Goal: Task Accomplishment & Management: Manage account settings

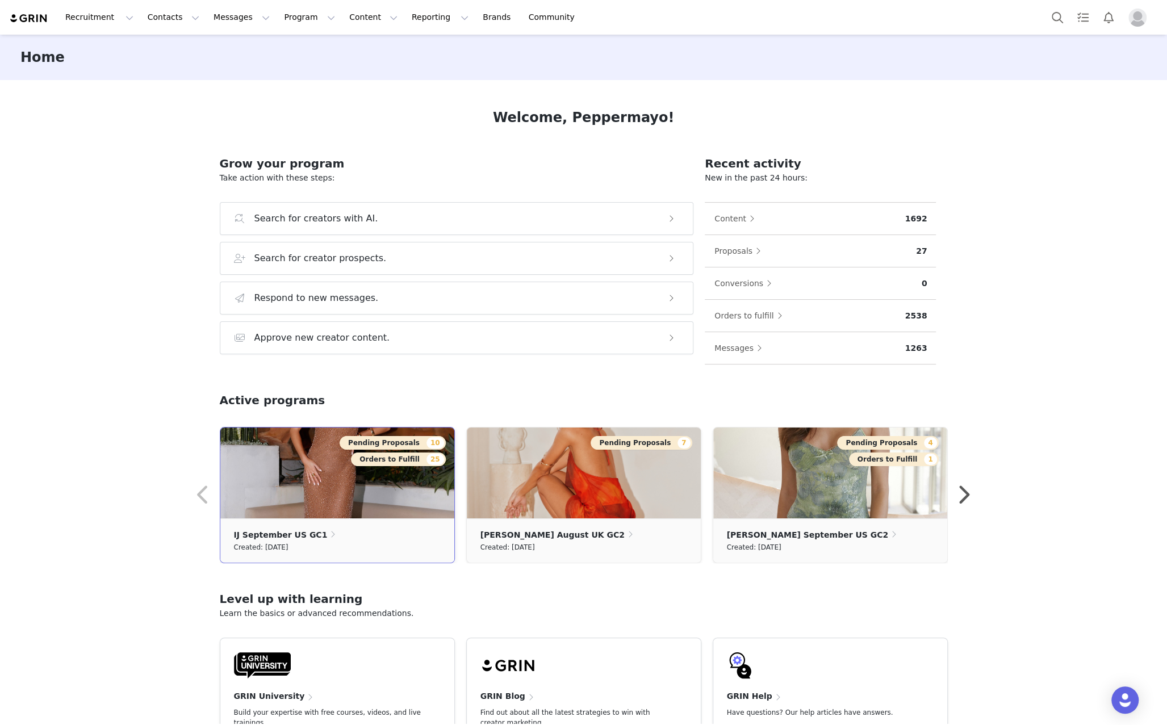
click at [366, 502] on img at bounding box center [337, 473] width 234 height 91
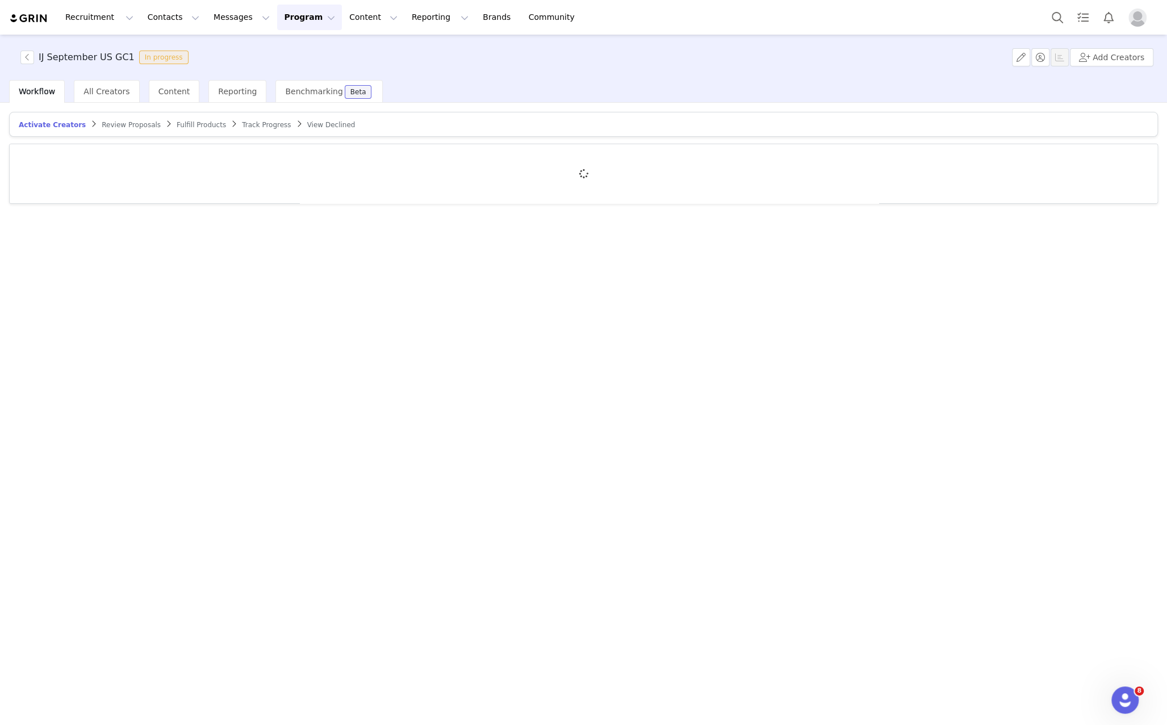
click at [1133, 17] on img "Profile" at bounding box center [1138, 18] width 18 height 18
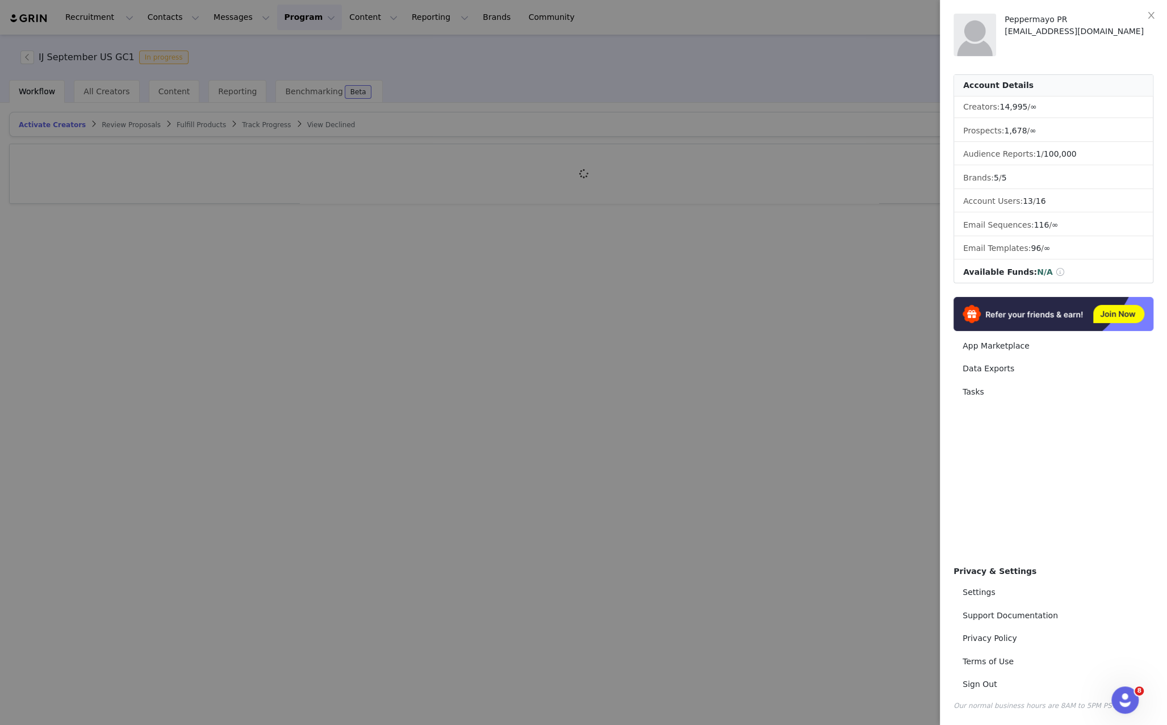
click at [615, 419] on div at bounding box center [583, 362] width 1167 height 725
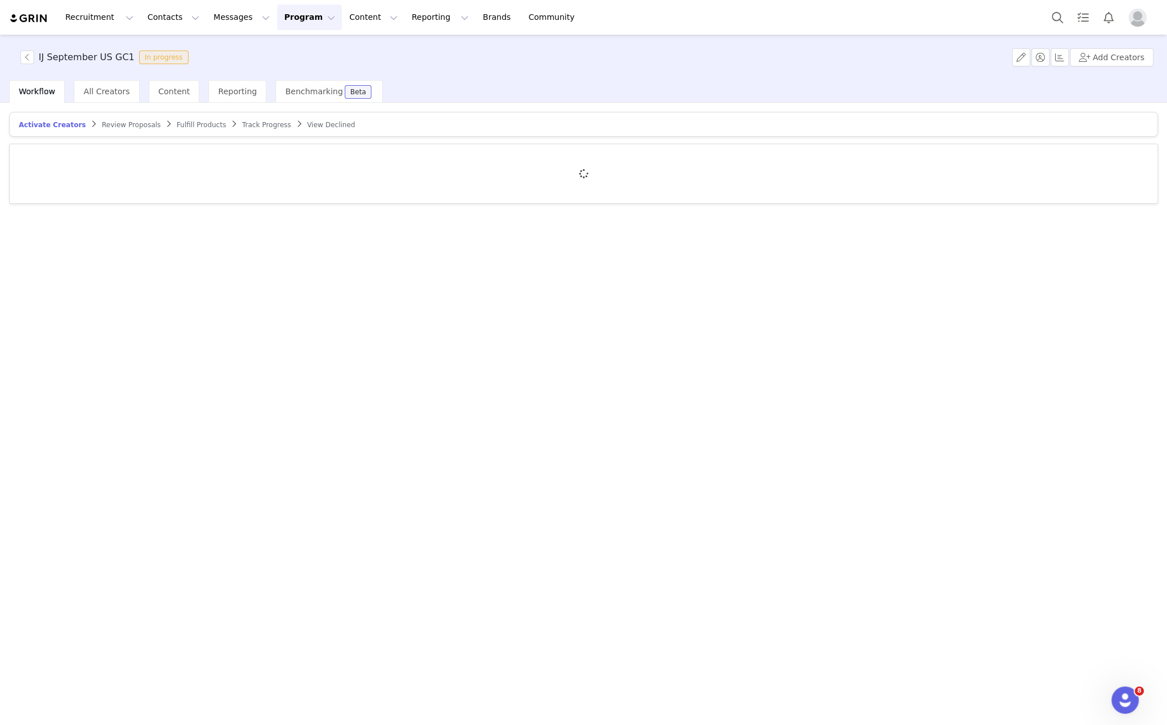
click at [134, 130] on article "Activate Creators Review Proposals Fulfill Products Track Progress View Declined" at bounding box center [583, 124] width 1149 height 25
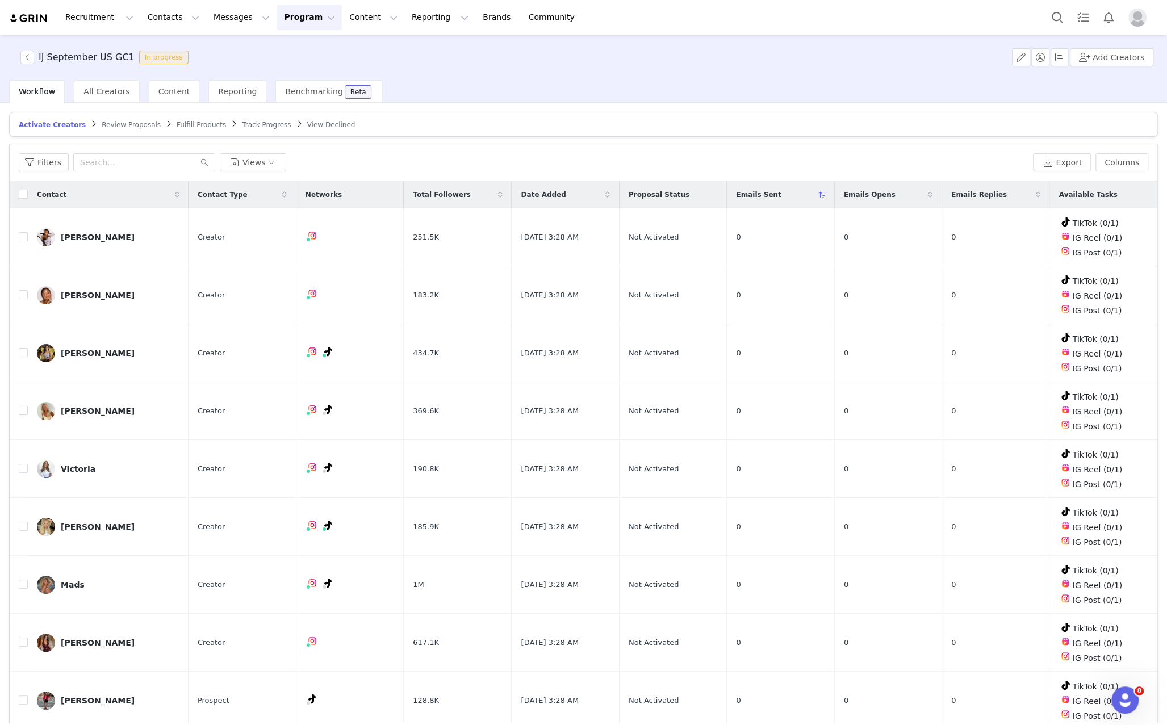
click at [134, 127] on span "Review Proposals" at bounding box center [131, 125] width 59 height 8
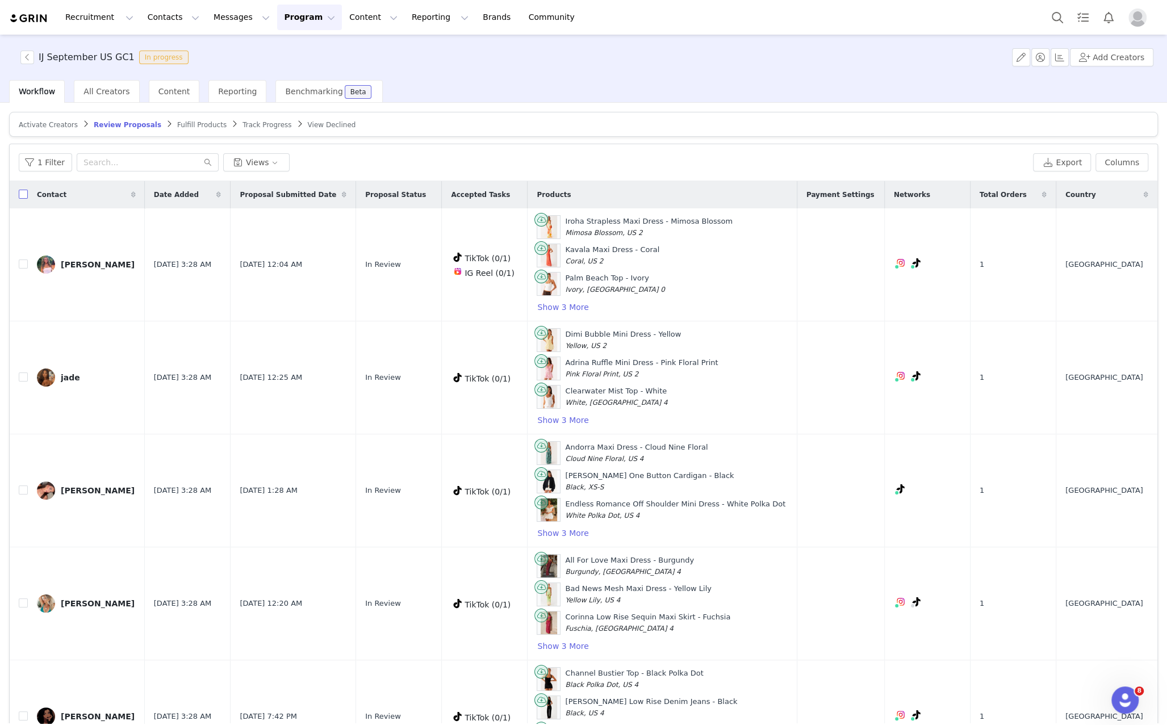
click at [24, 193] on input "checkbox" at bounding box center [23, 194] width 9 height 9
checkbox input "true"
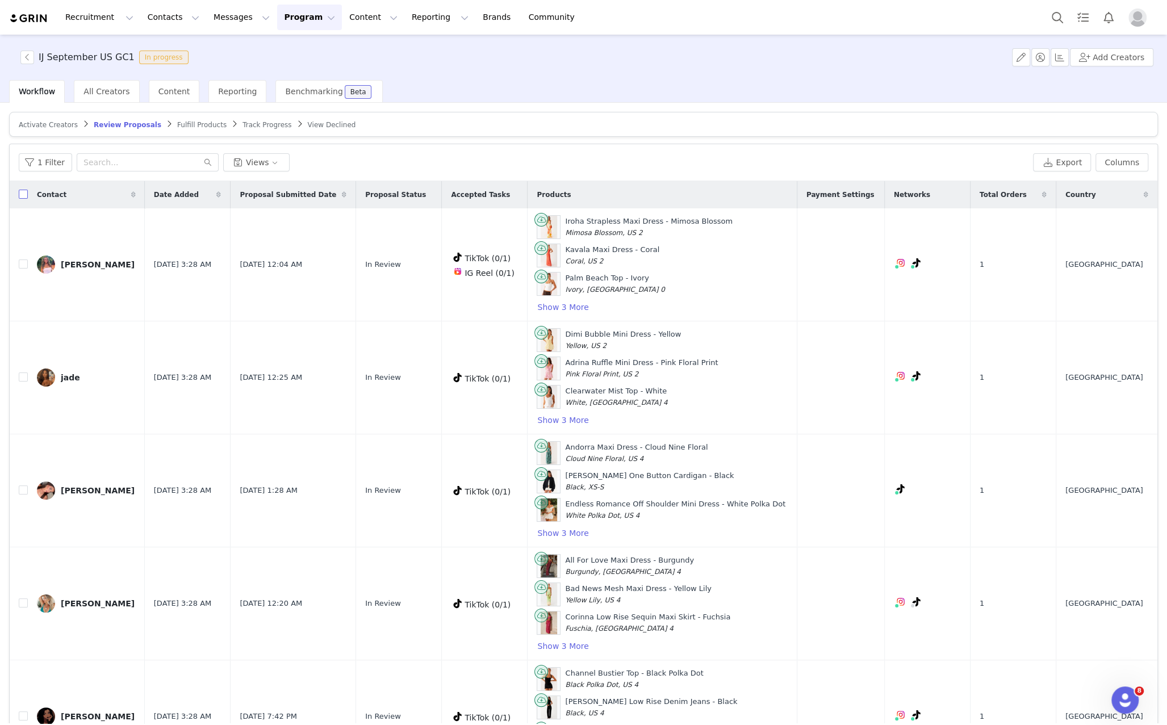
checkbox input "true"
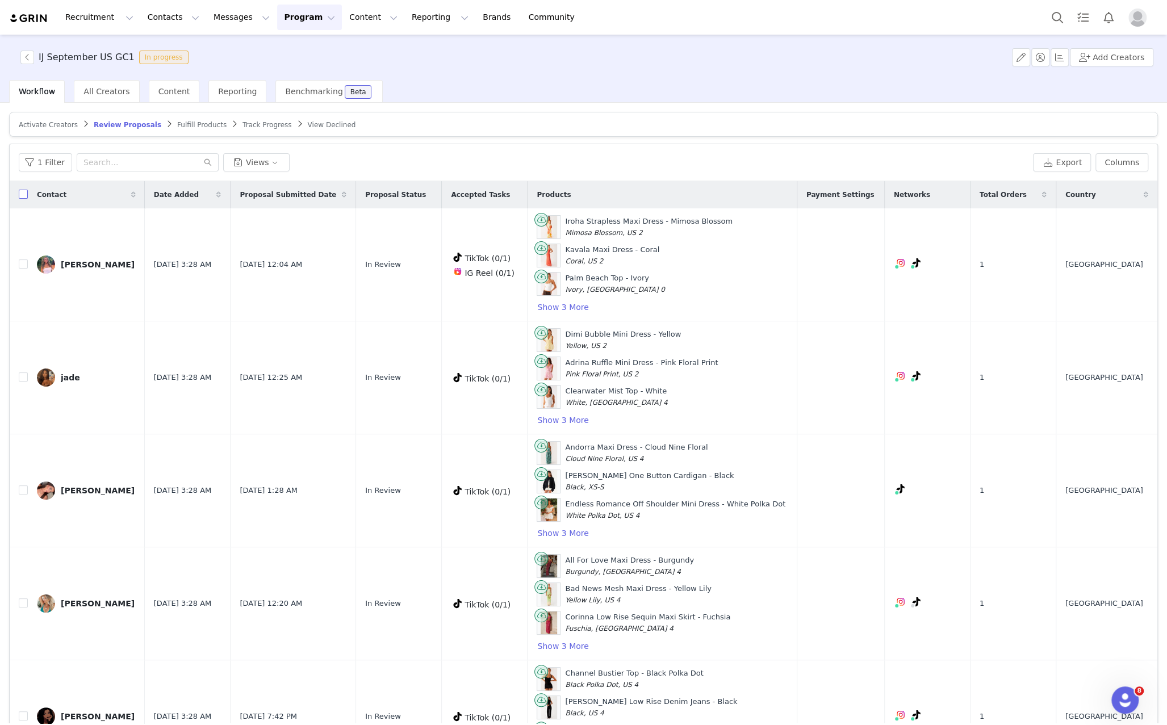
checkbox input "true"
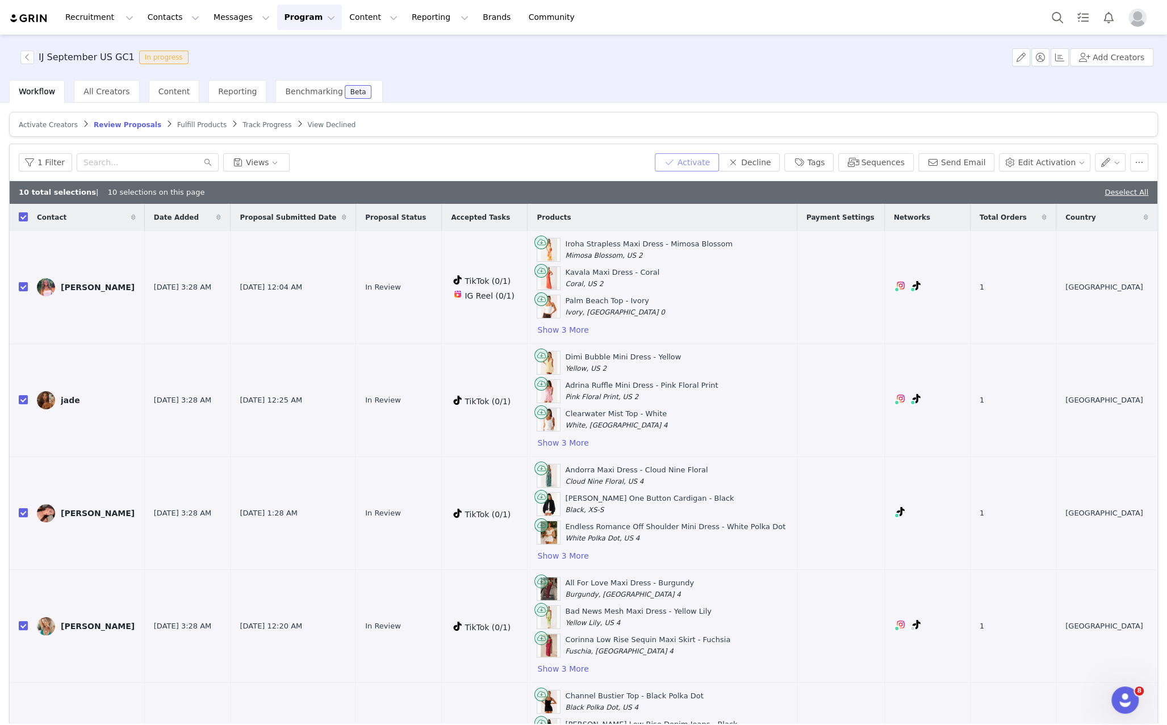
click at [714, 162] on button "Activate" at bounding box center [687, 162] width 64 height 18
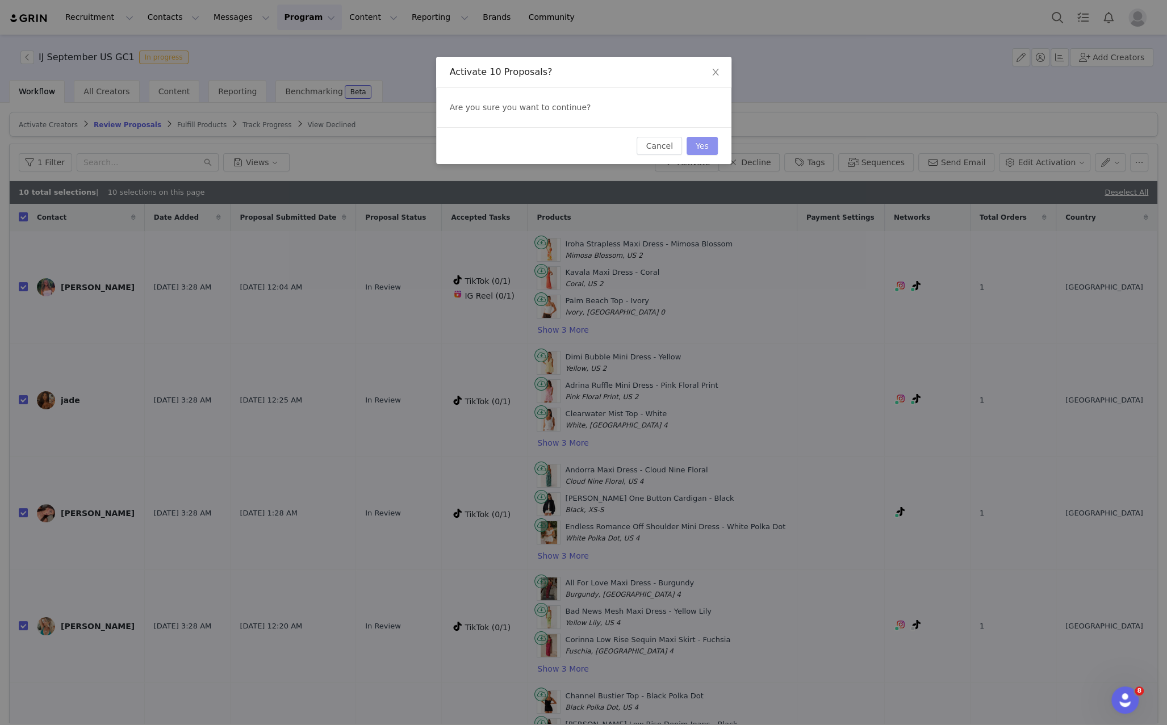
click at [705, 140] on button "Yes" at bounding box center [702, 146] width 31 height 18
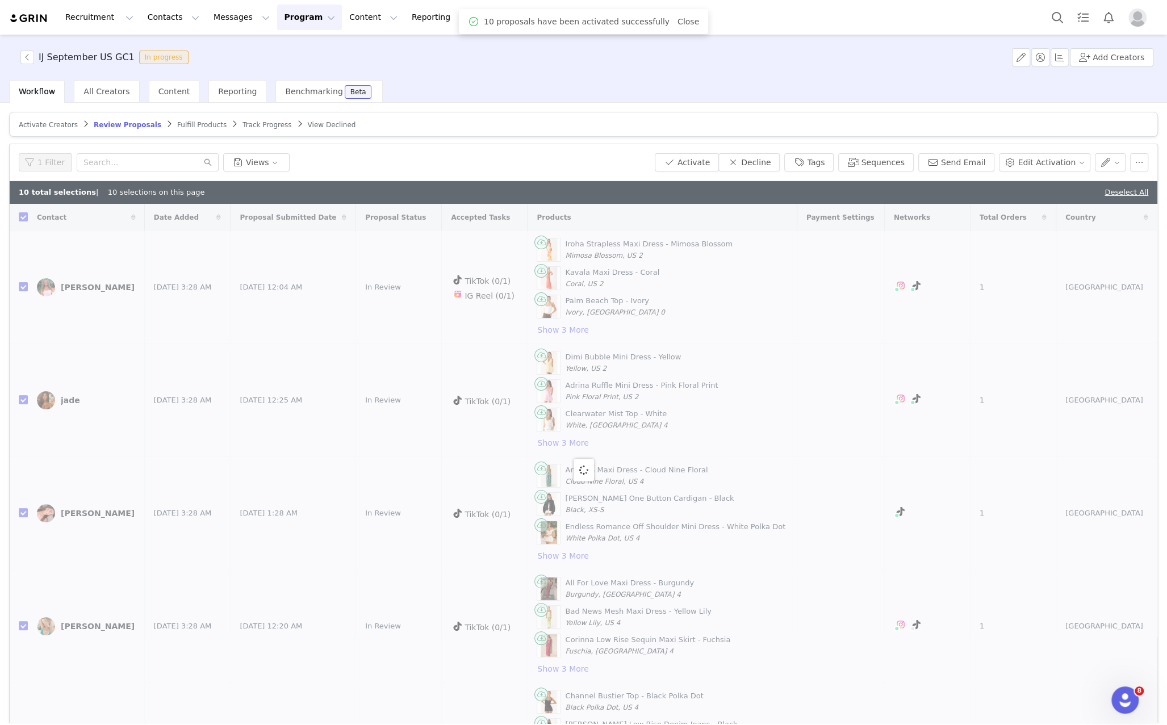
checkbox input "false"
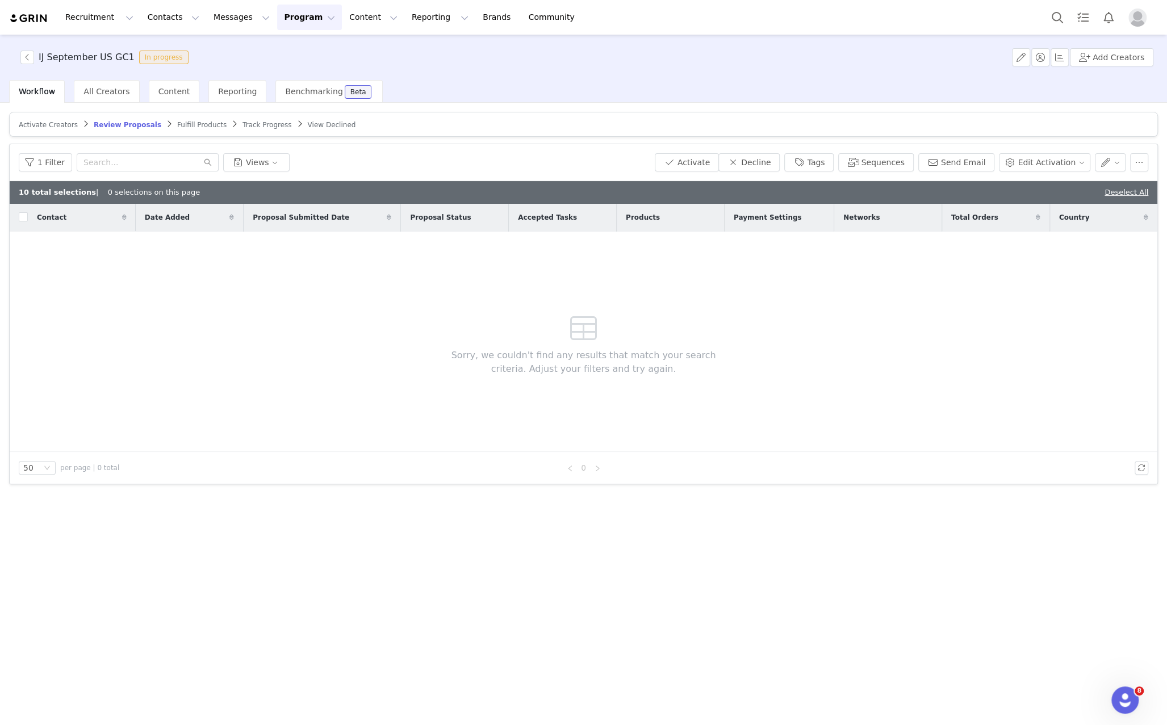
click at [194, 123] on span "Fulfill Products" at bounding box center [201, 125] width 49 height 8
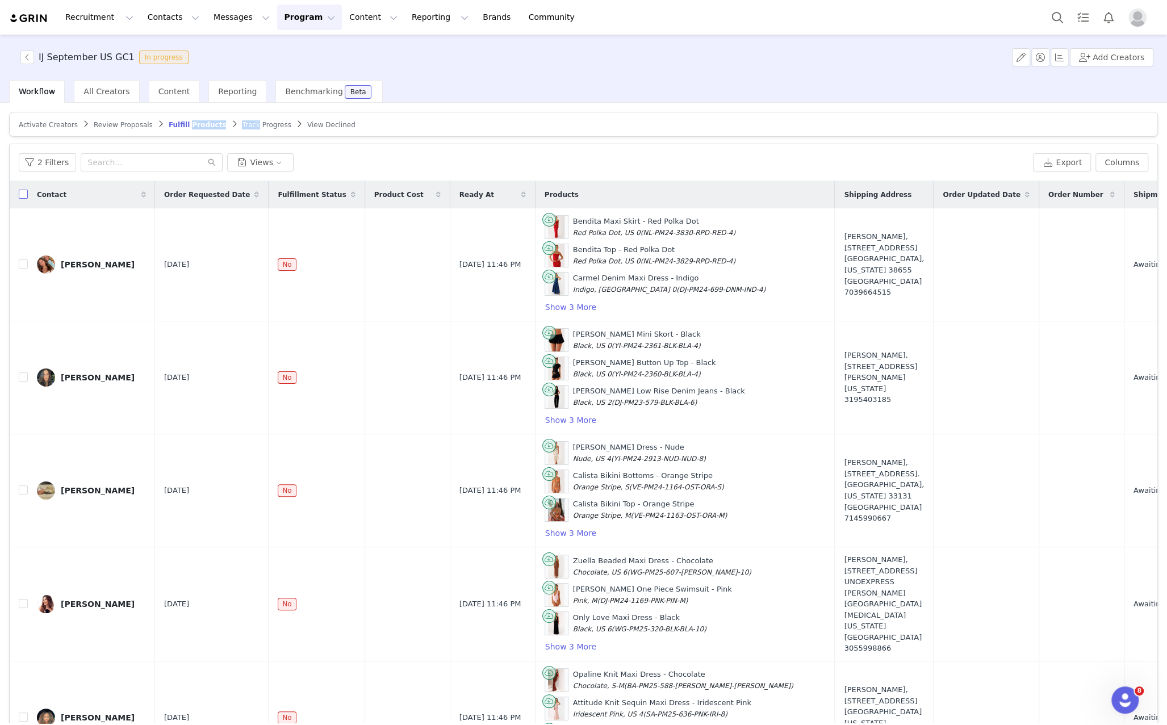
click at [27, 193] on input "checkbox" at bounding box center [23, 194] width 9 height 9
checkbox input "true"
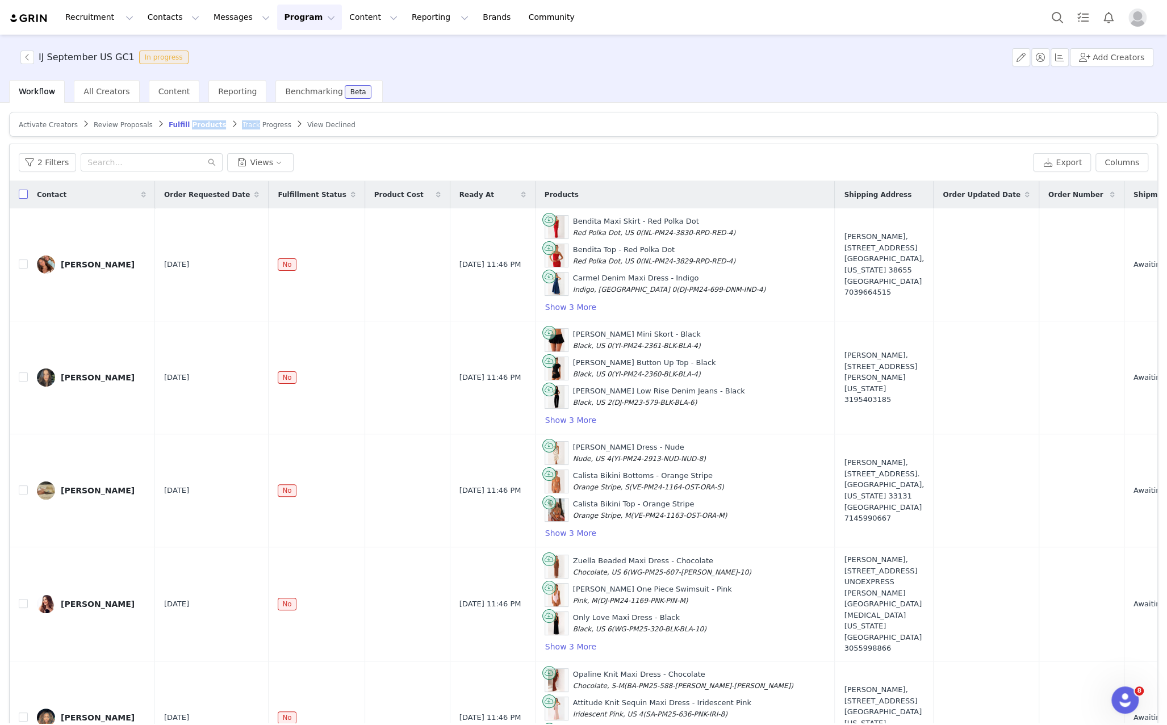
checkbox input "true"
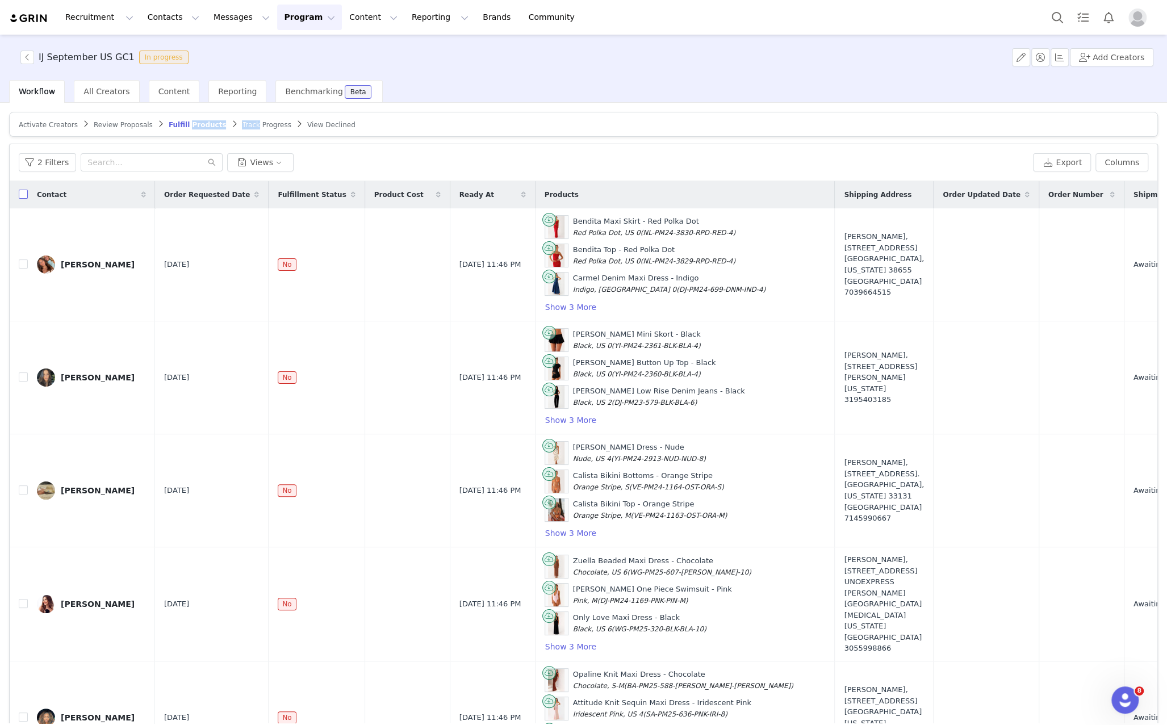
checkbox input "true"
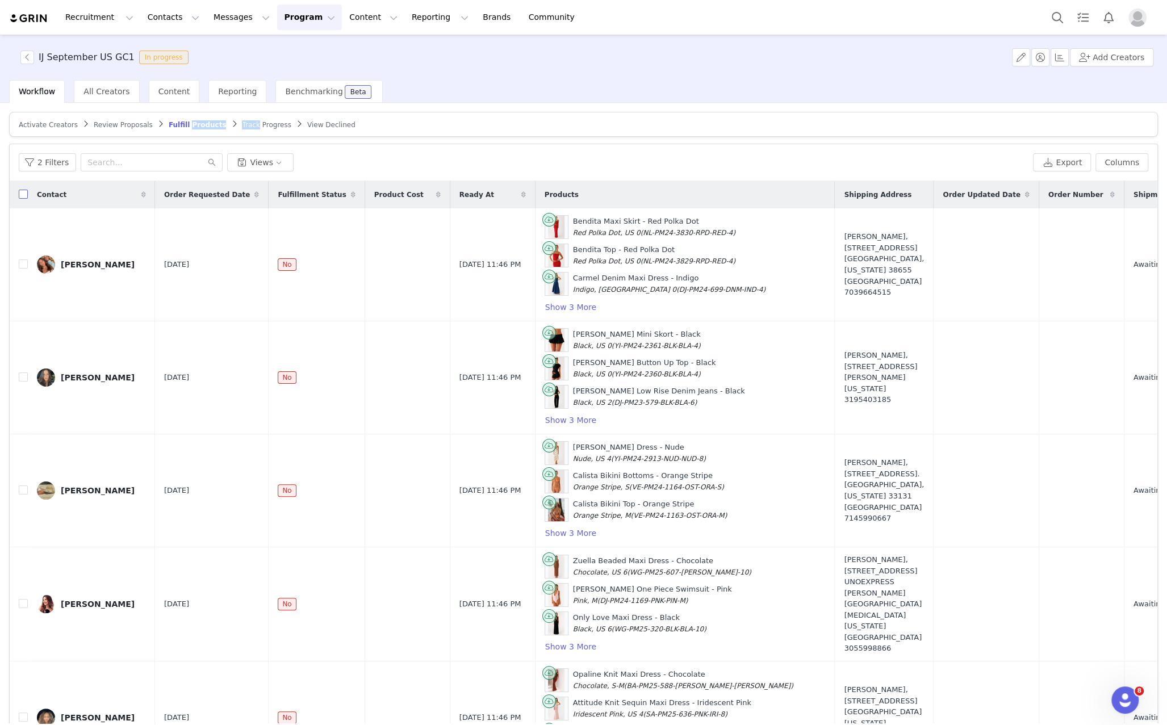
checkbox input "true"
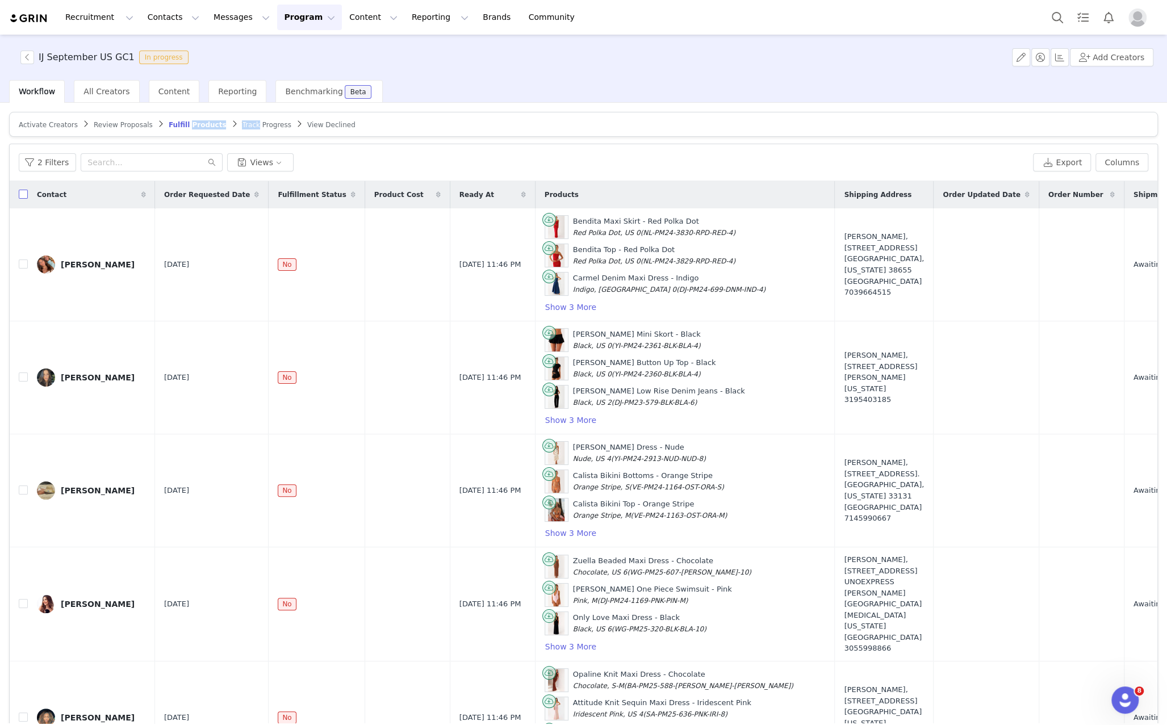
checkbox input "true"
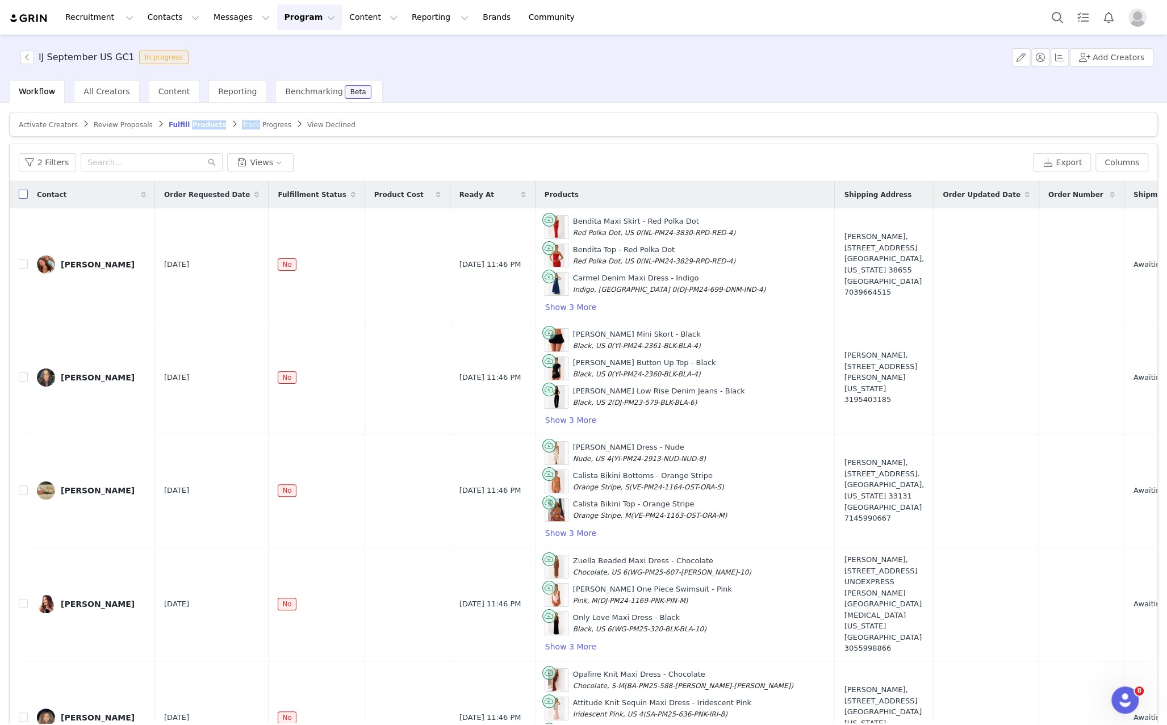
checkbox input "true"
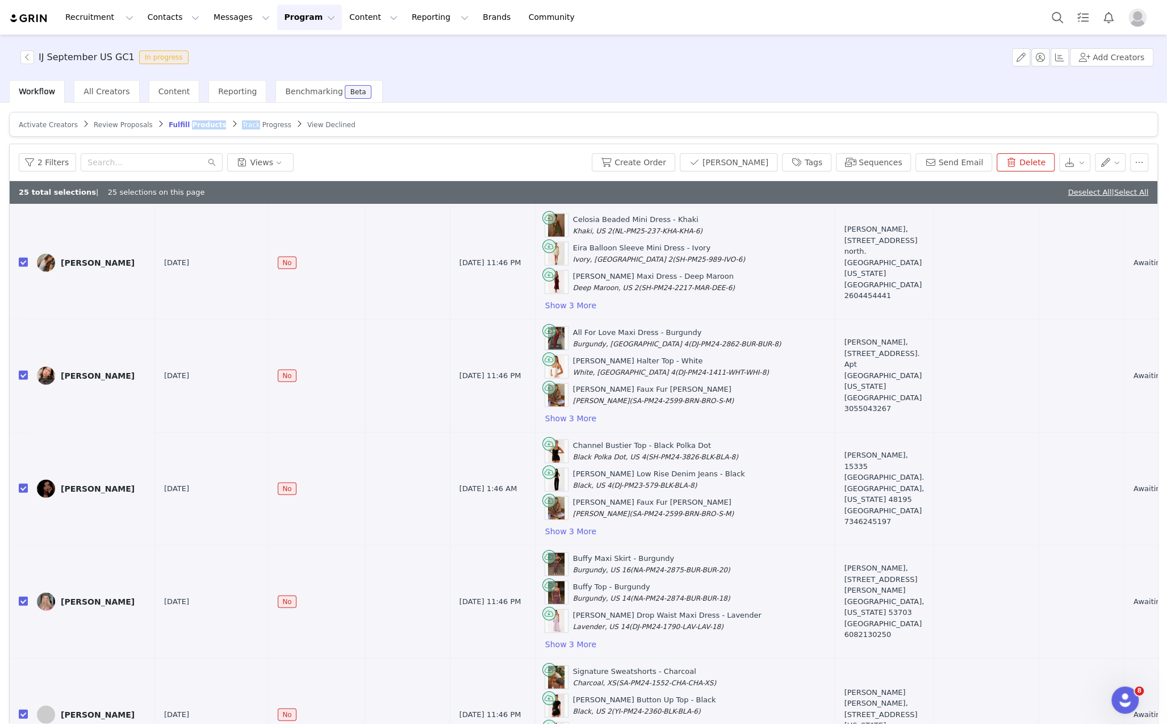
scroll to position [53, 0]
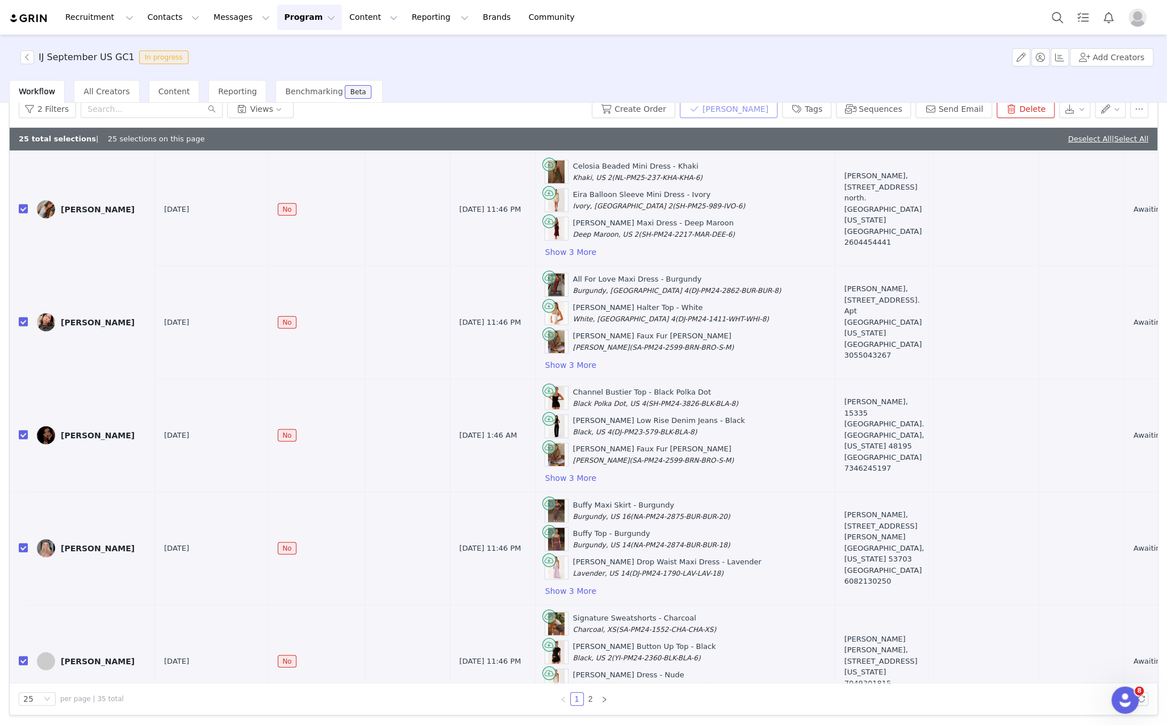
click at [747, 103] on button "Mark Fulfilled" at bounding box center [729, 109] width 98 height 18
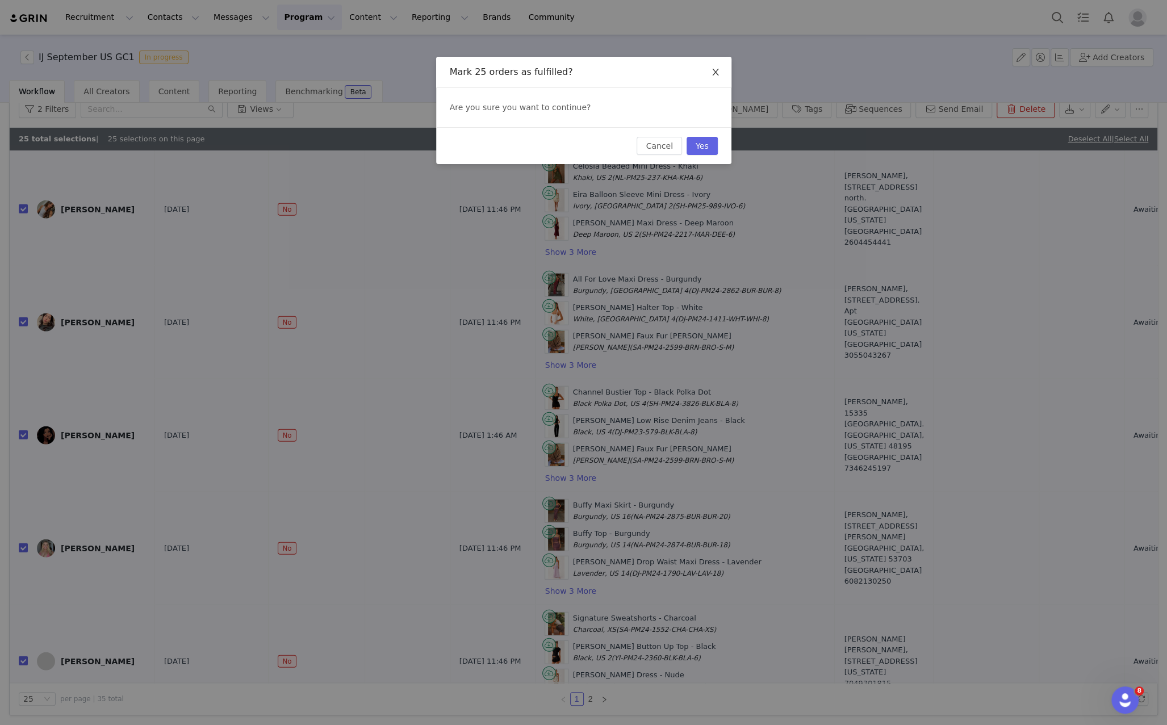
click at [717, 69] on icon "icon: close" at bounding box center [715, 72] width 9 height 9
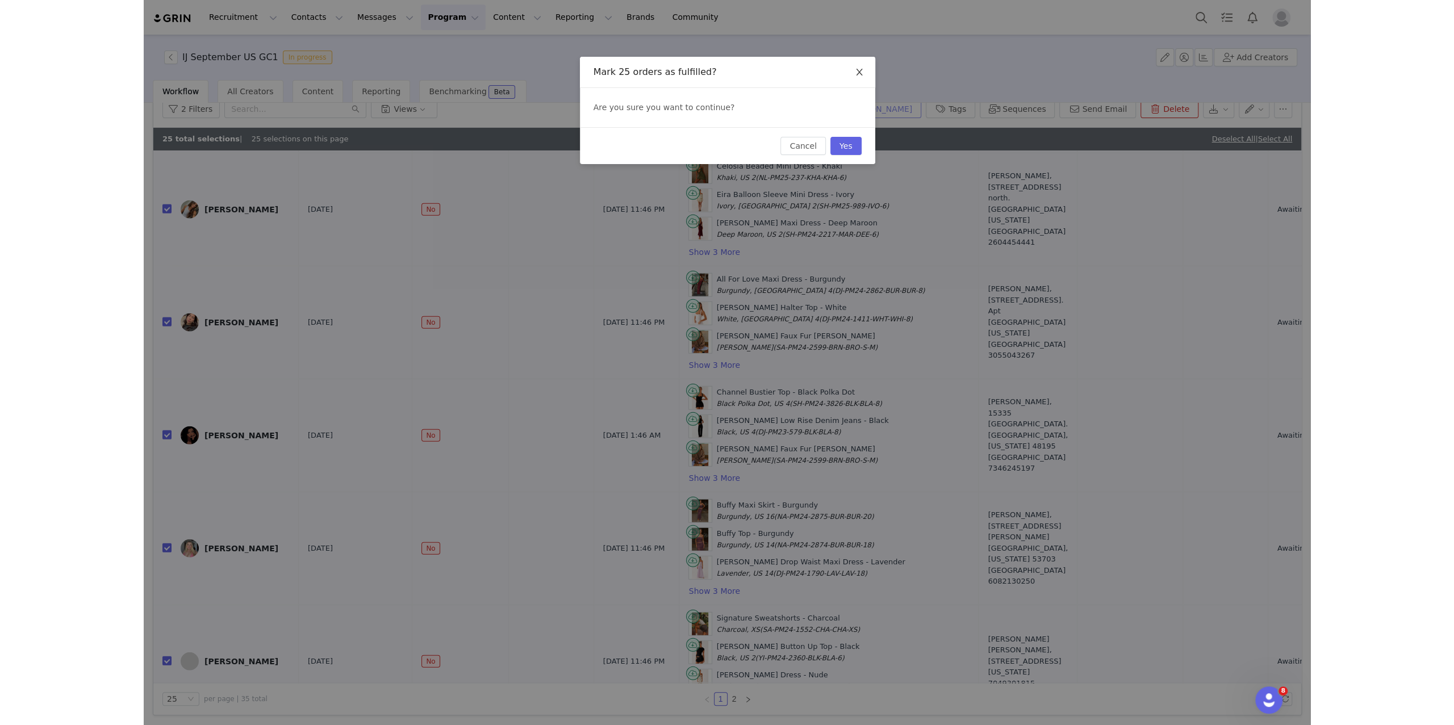
scroll to position [50, 0]
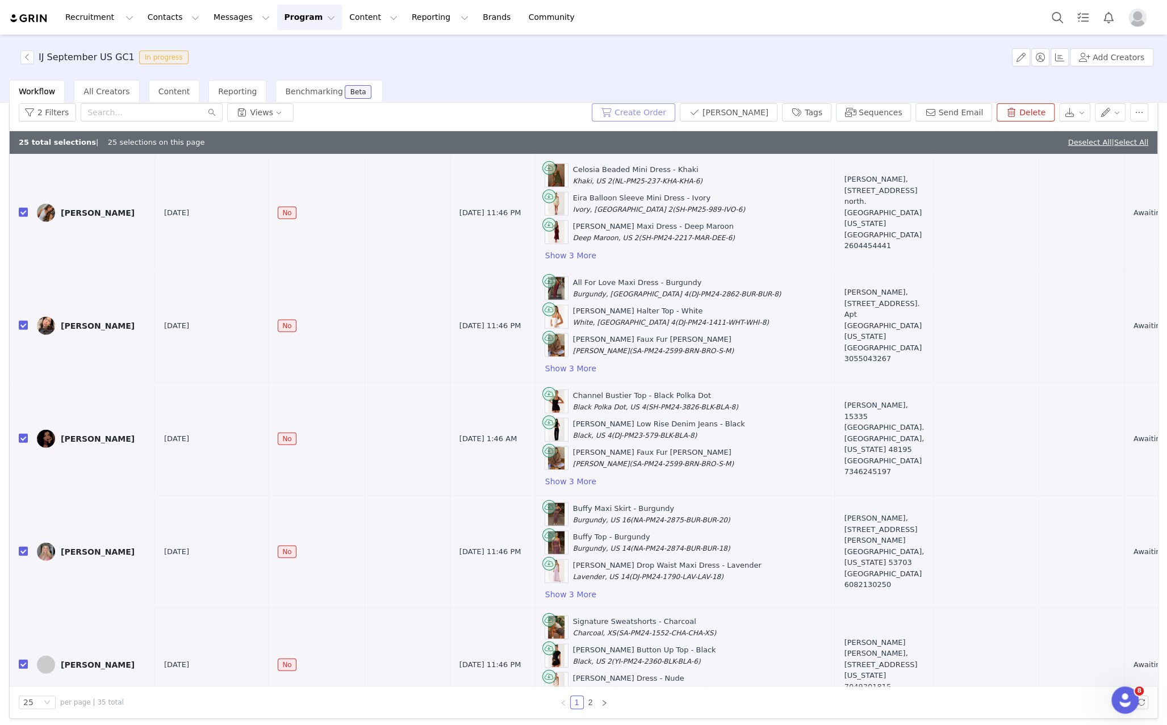
click at [675, 110] on button "Create Order" at bounding box center [634, 112] width 84 height 18
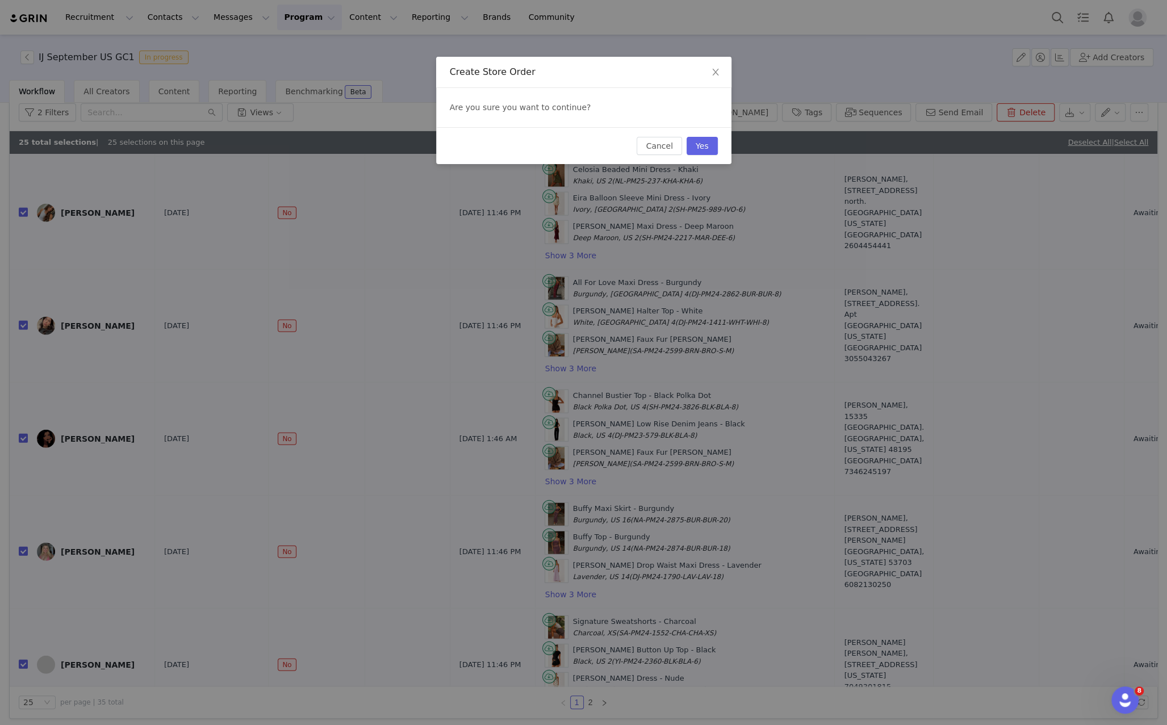
click at [1129, 20] on div "Create Store Order Are you sure you want to continue? Cancel Yes" at bounding box center [583, 362] width 1167 height 725
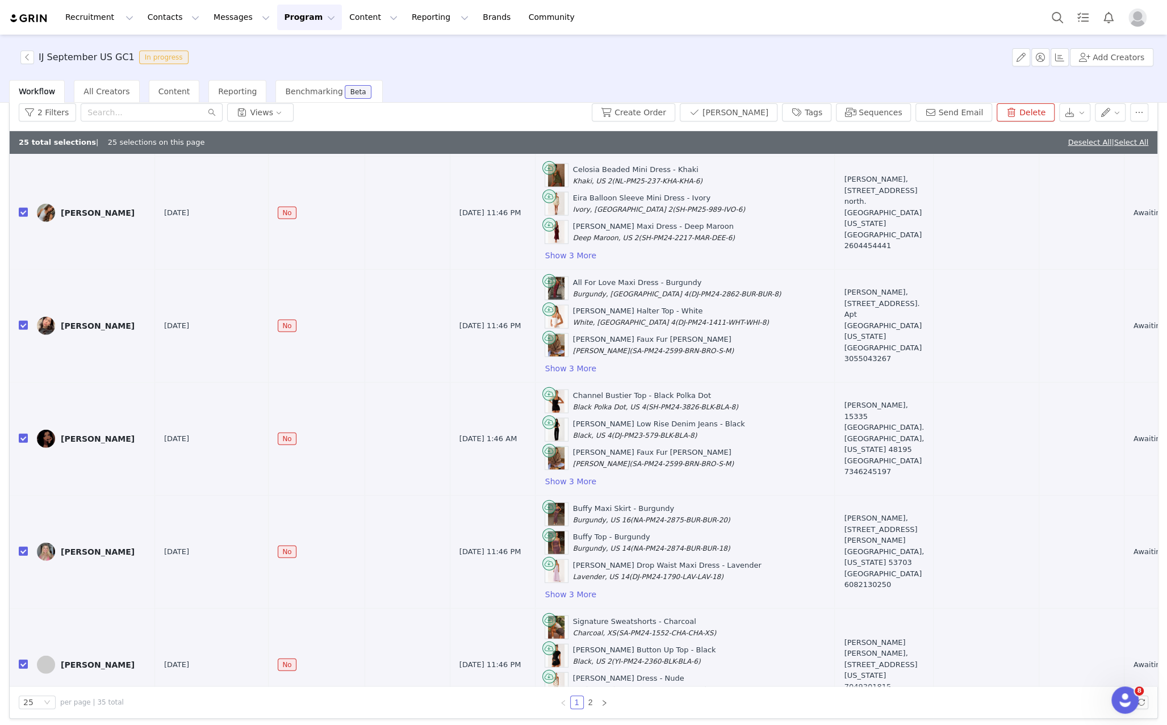
click at [1136, 21] on img "Profile" at bounding box center [1138, 18] width 18 height 18
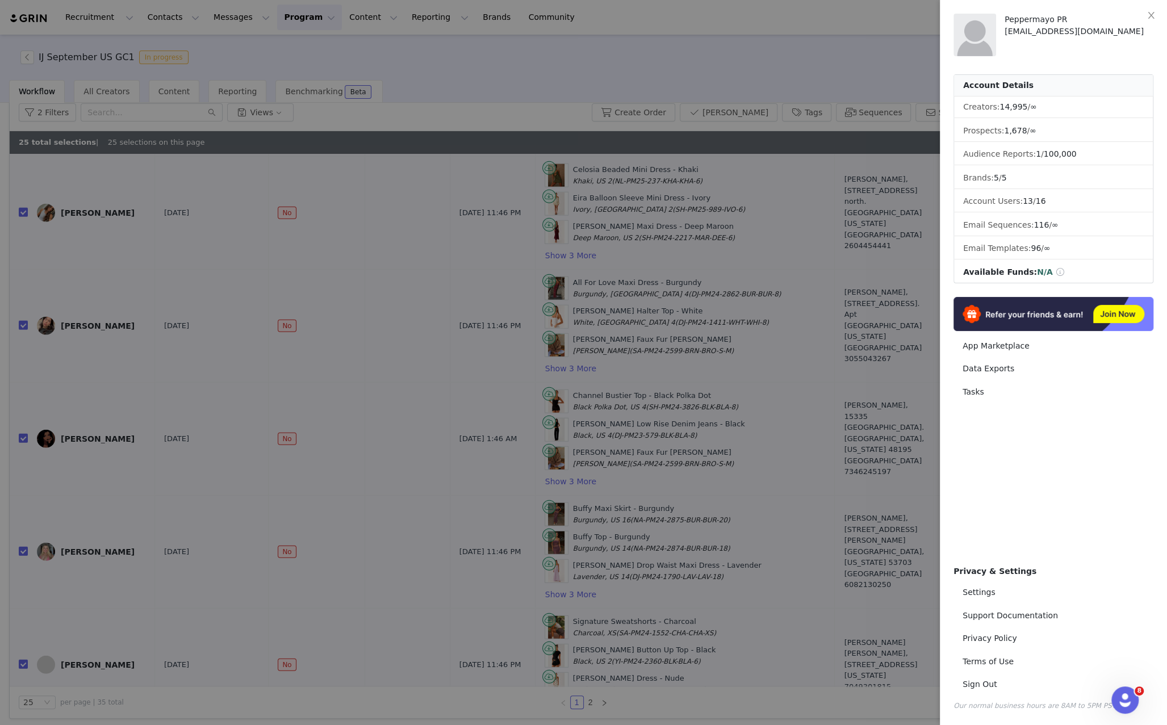
click at [684, 73] on div at bounding box center [583, 362] width 1167 height 725
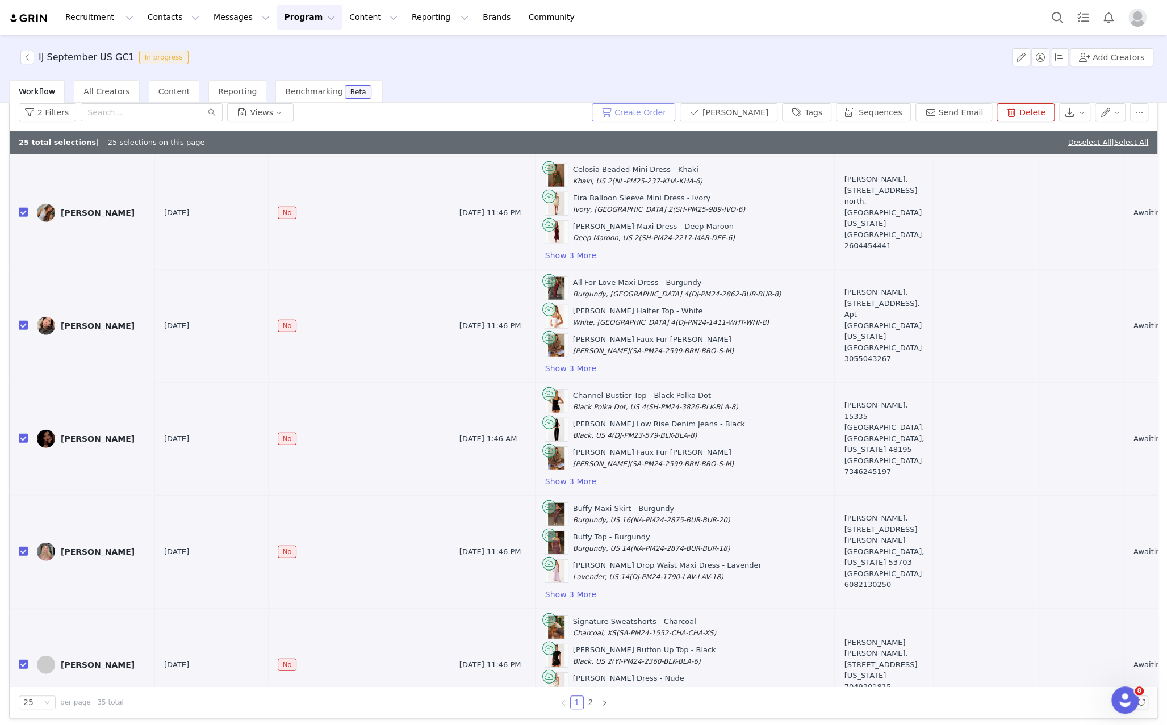
click at [669, 112] on button "Create Order" at bounding box center [634, 112] width 84 height 18
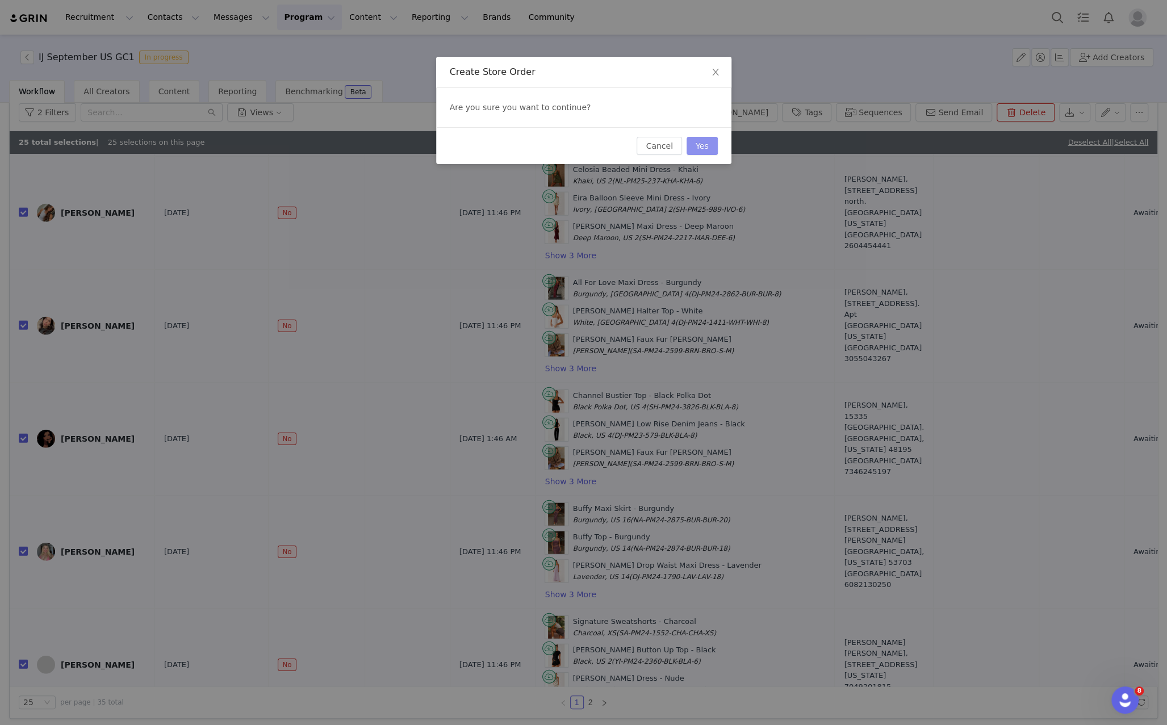
click at [700, 147] on button "Yes" at bounding box center [702, 146] width 31 height 18
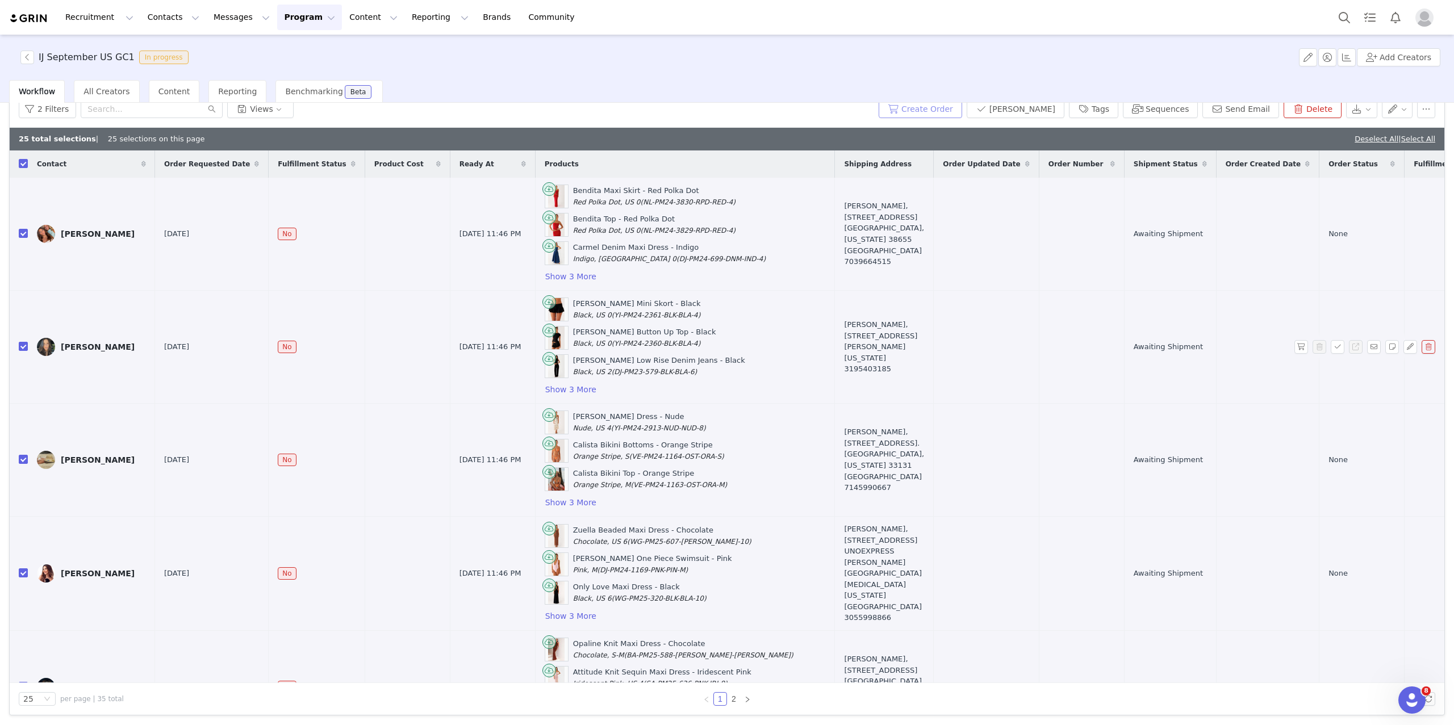
scroll to position [0, 0]
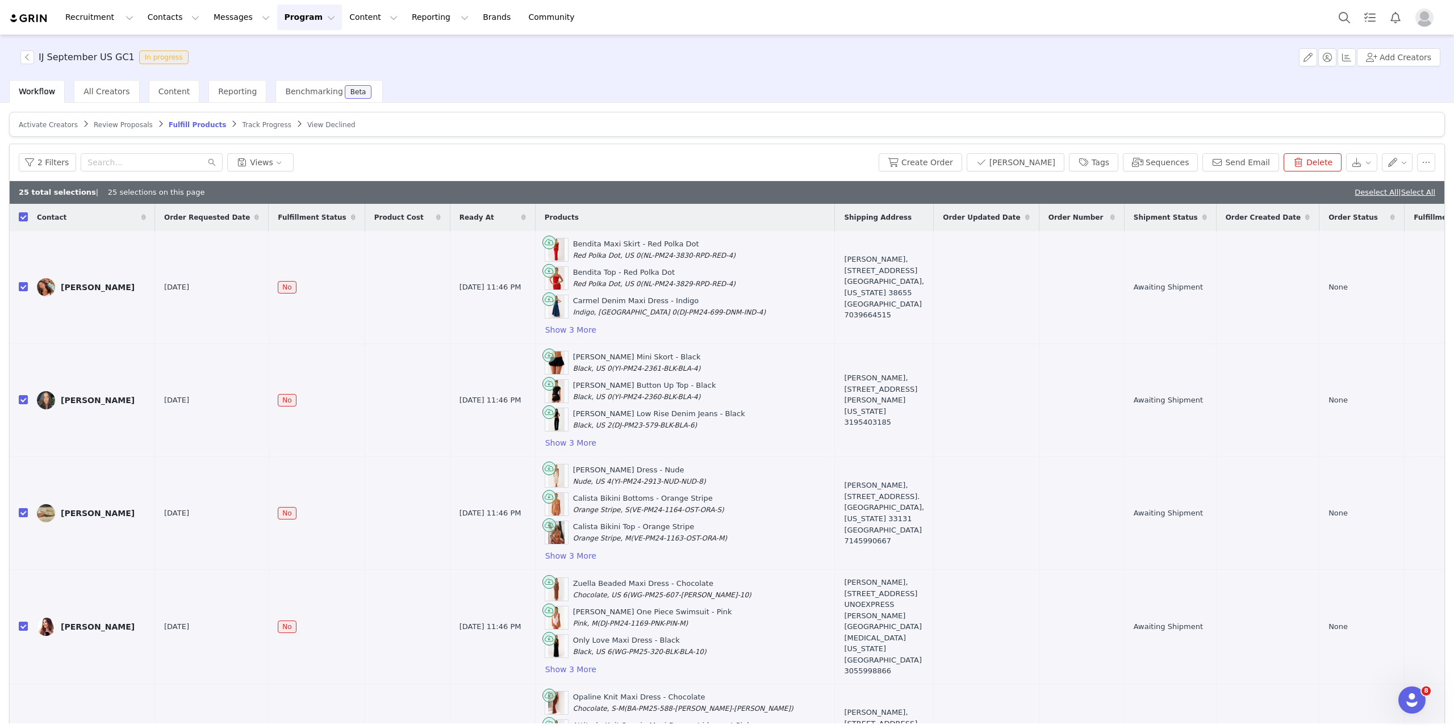
click at [136, 126] on span "Review Proposals" at bounding box center [123, 125] width 59 height 8
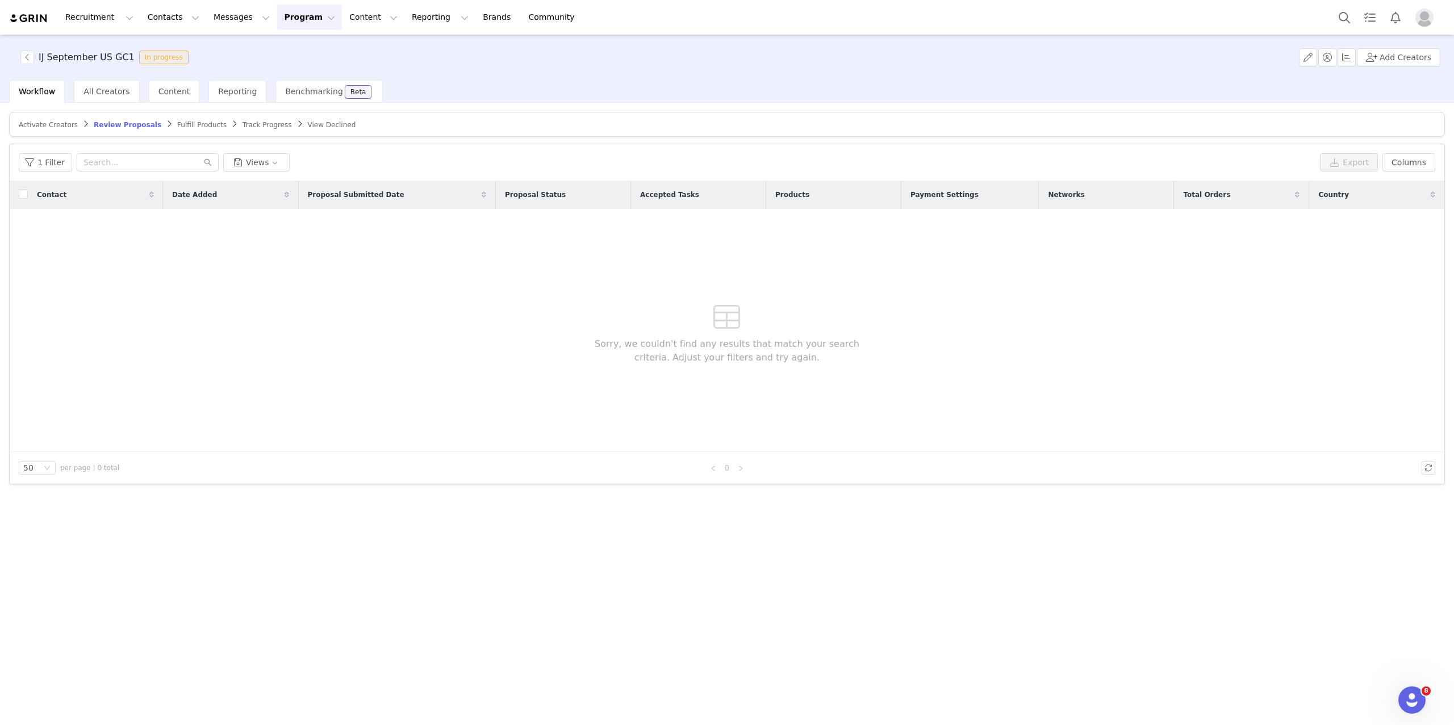
click at [181, 123] on span "Fulfill Products" at bounding box center [201, 125] width 49 height 8
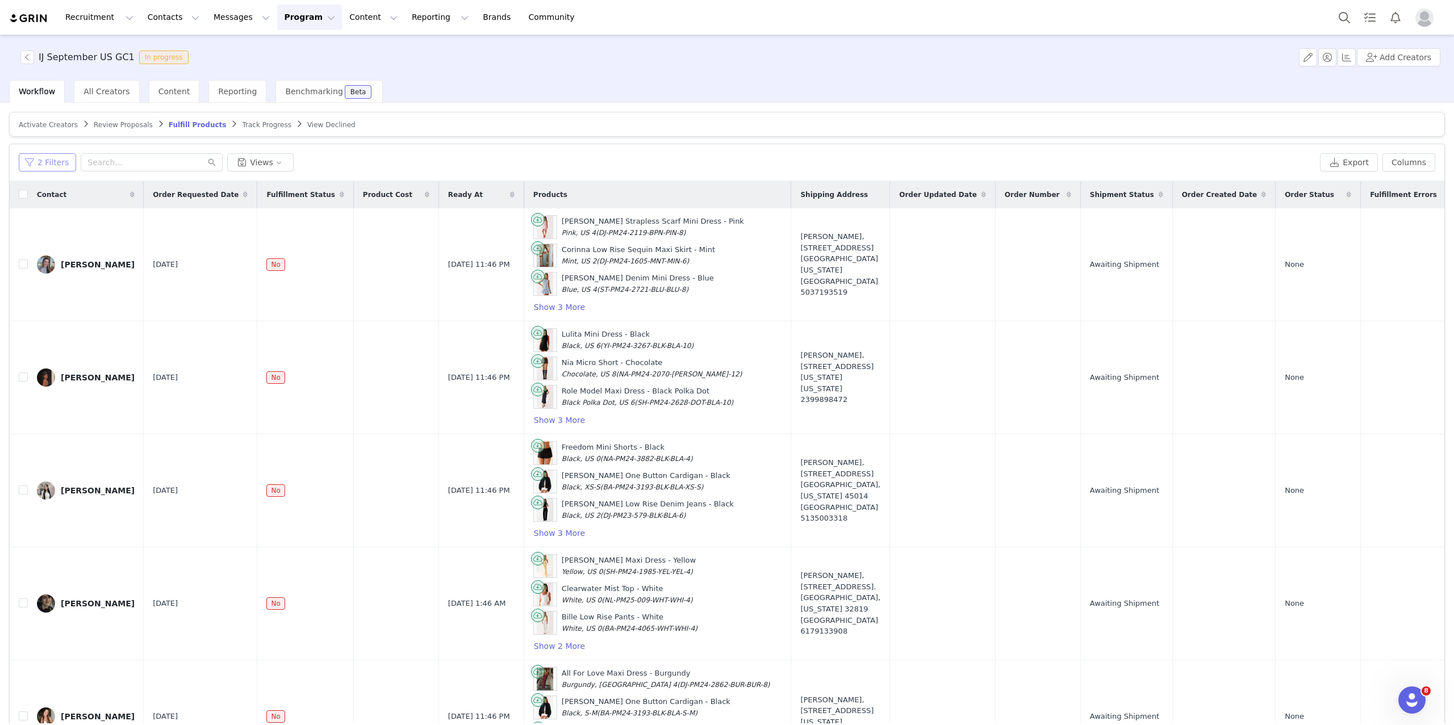
click at [48, 152] on div "2 Filters Views Export Columns" at bounding box center [727, 162] width 1435 height 37
click at [51, 157] on button "2 Filters" at bounding box center [47, 162] width 57 height 18
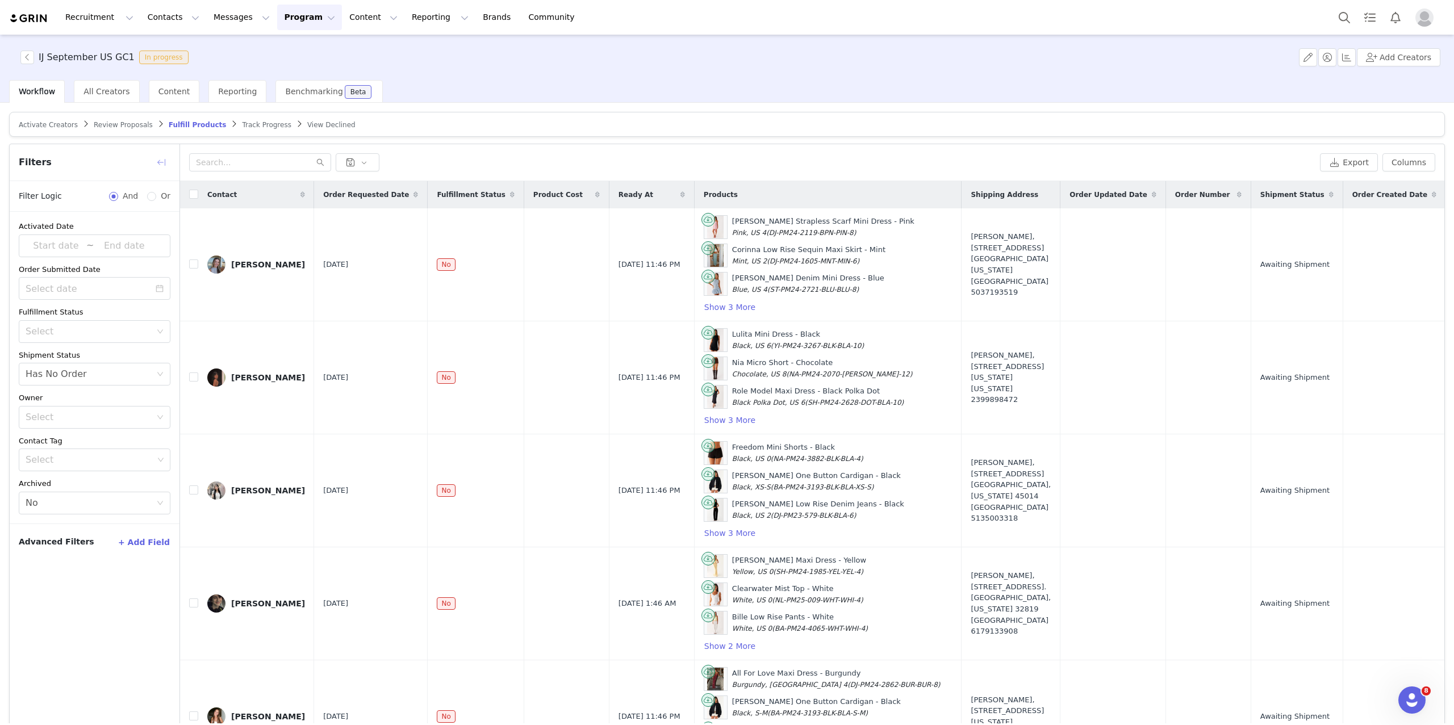
click at [160, 160] on button "button" at bounding box center [161, 162] width 18 height 18
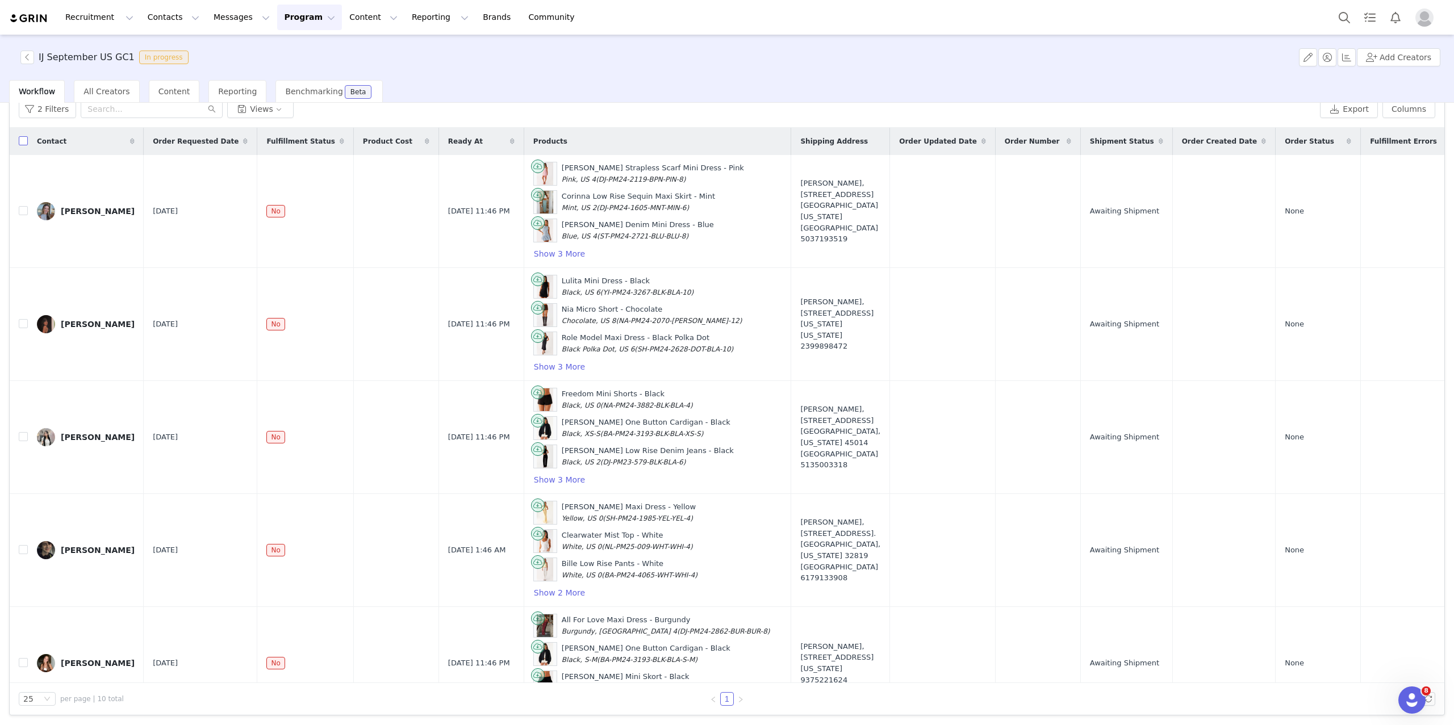
click at [20, 140] on input "checkbox" at bounding box center [23, 140] width 9 height 9
checkbox input "true"
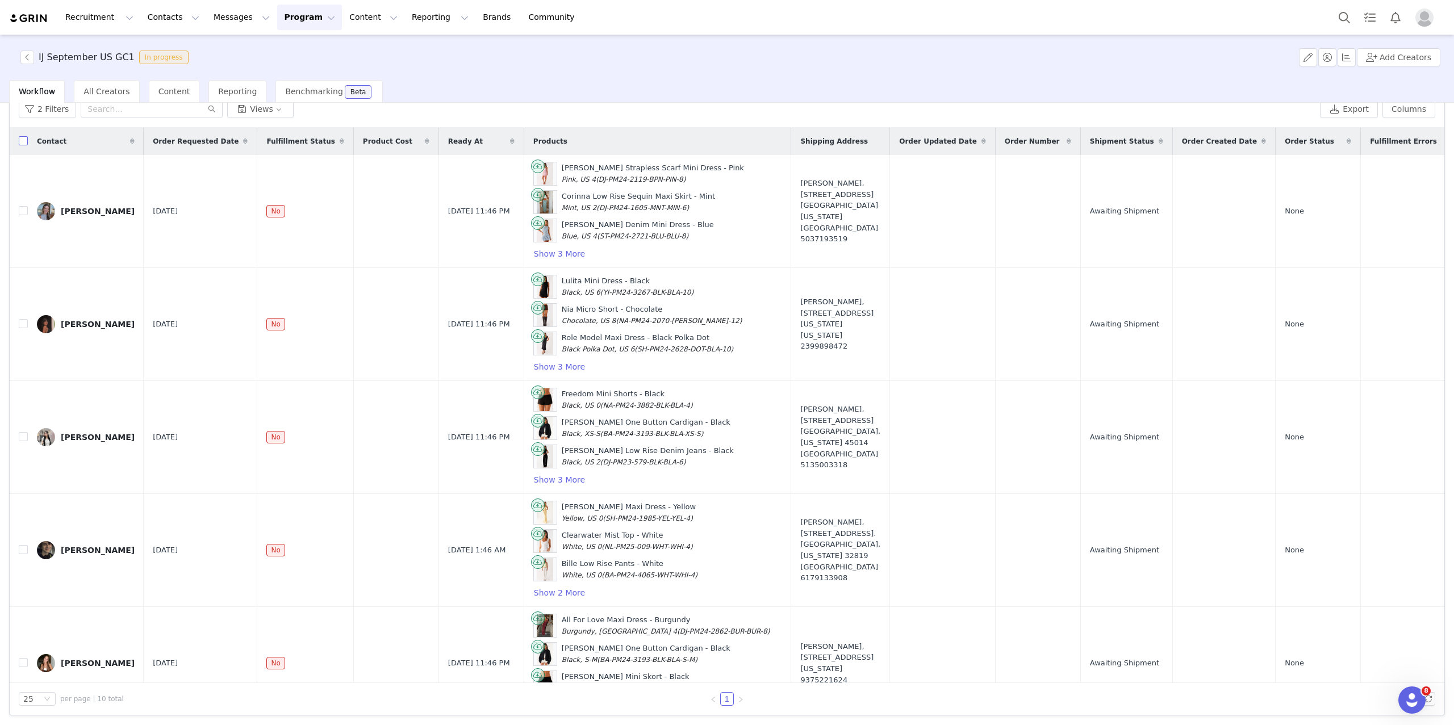
checkbox input "true"
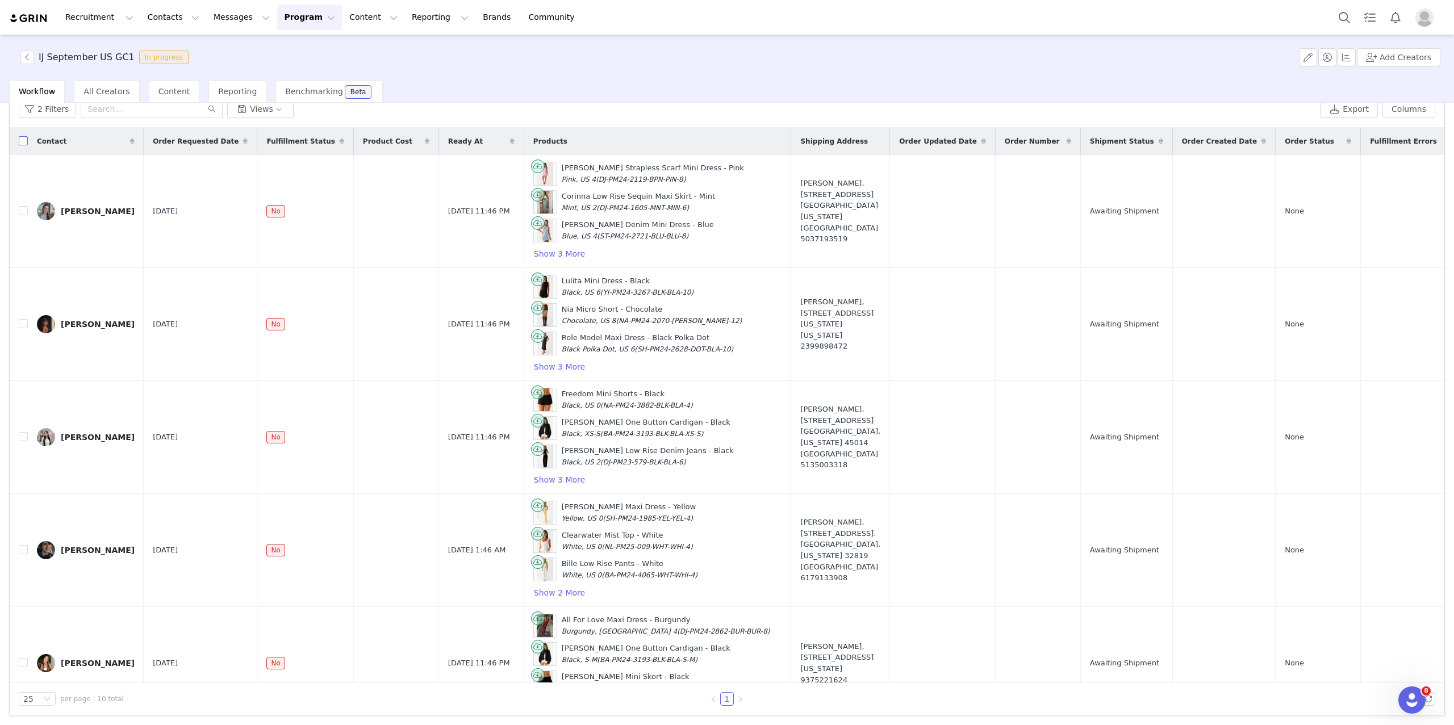
checkbox input "true"
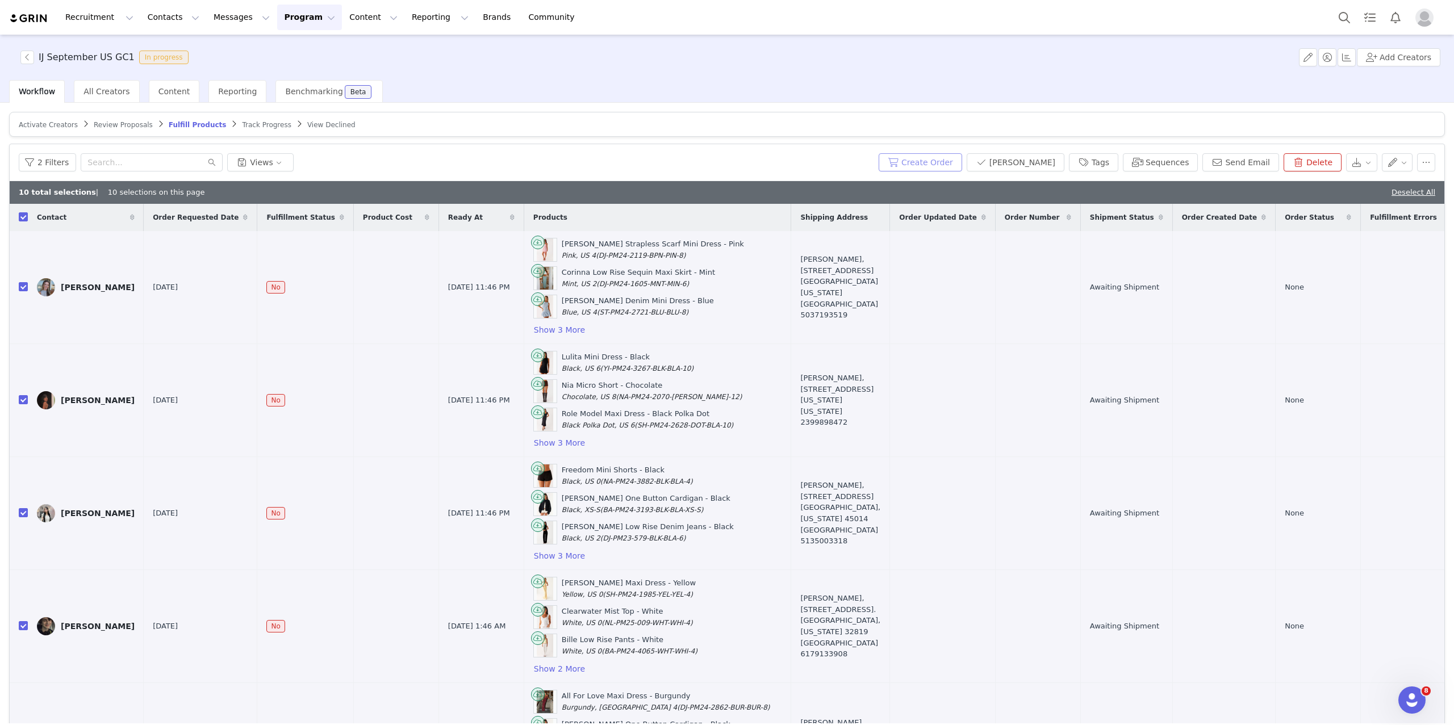
click at [940, 170] on button "Create Order" at bounding box center [921, 162] width 84 height 18
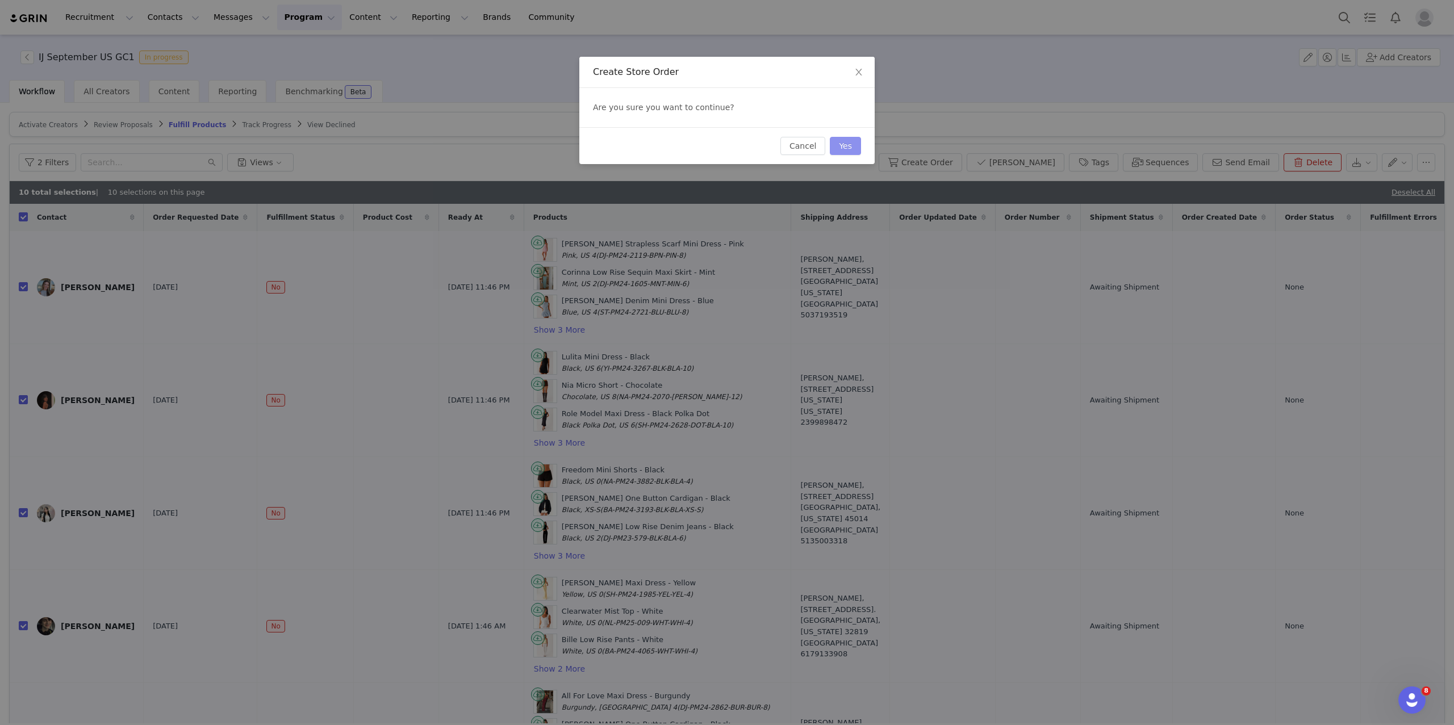
click at [850, 151] on button "Yes" at bounding box center [845, 146] width 31 height 18
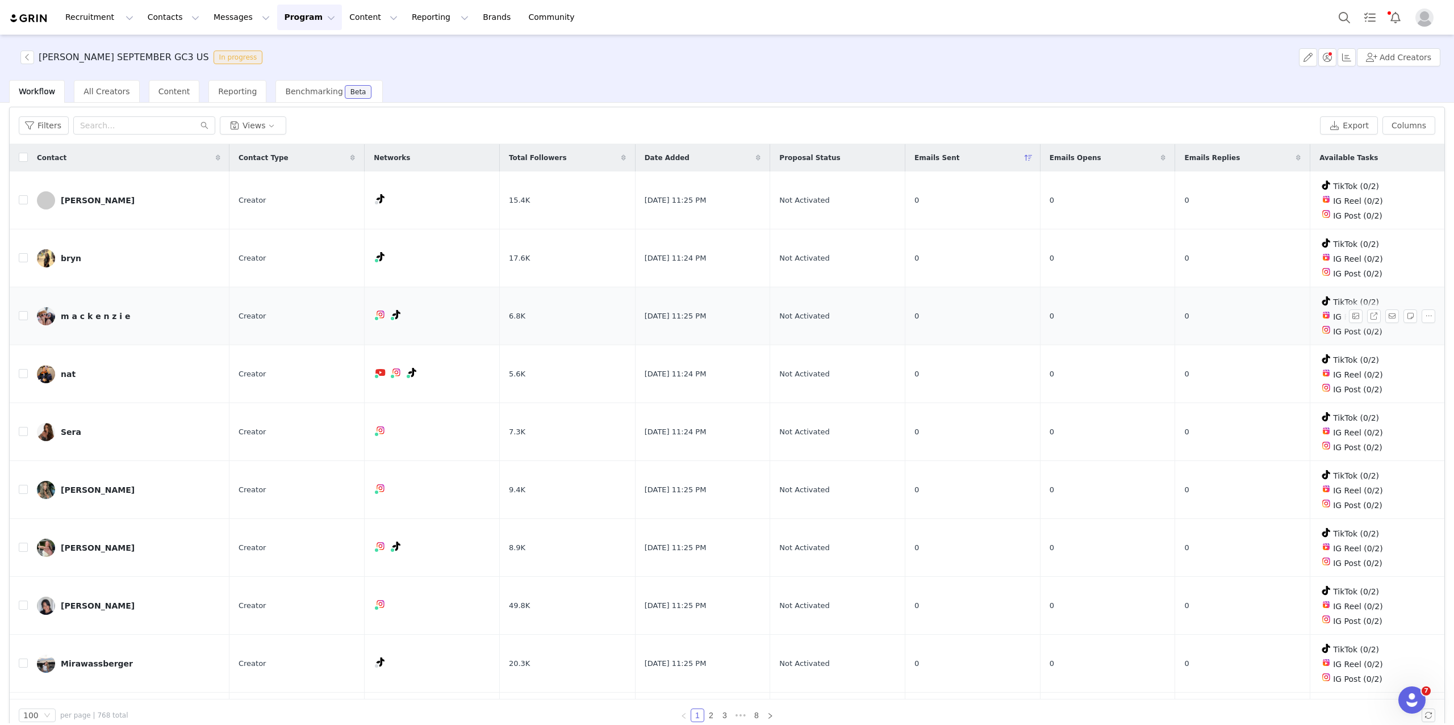
scroll to position [42, 0]
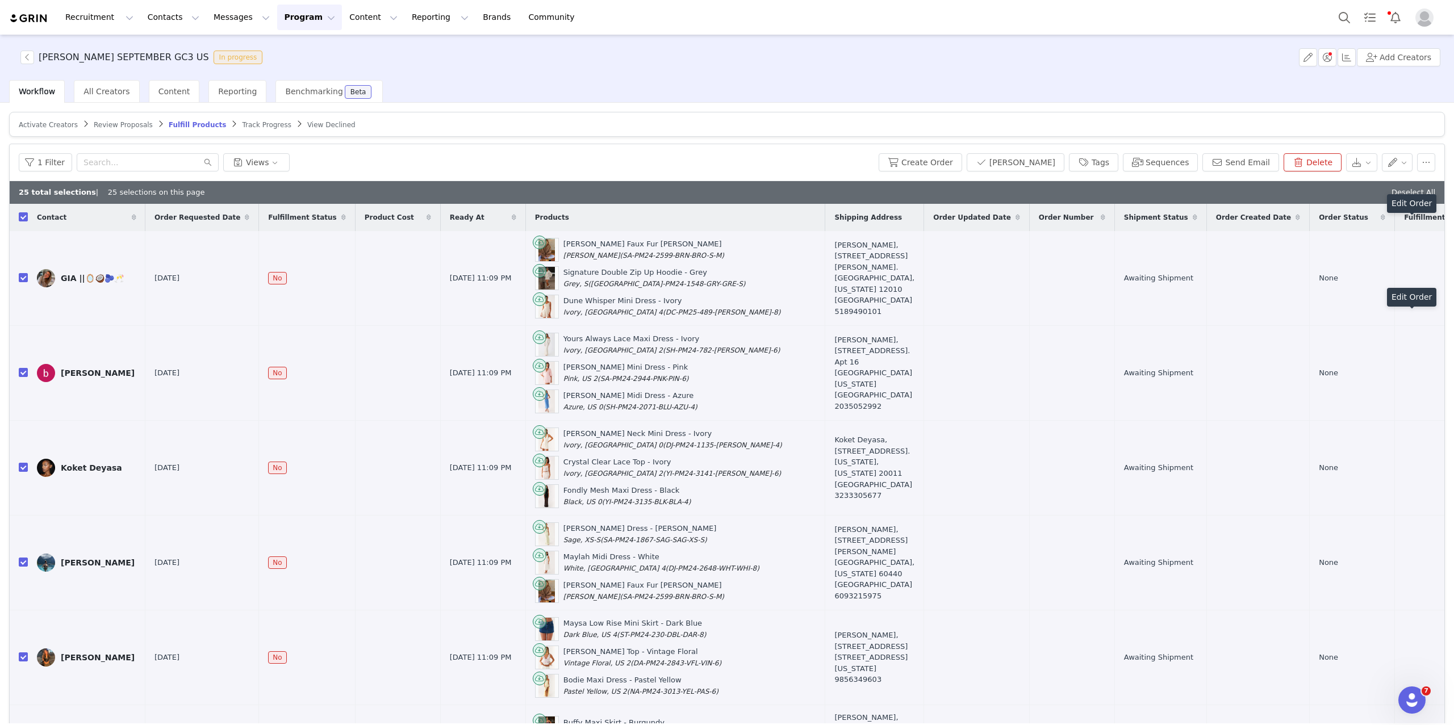
click at [126, 126] on span "Review Proposals" at bounding box center [123, 125] width 59 height 8
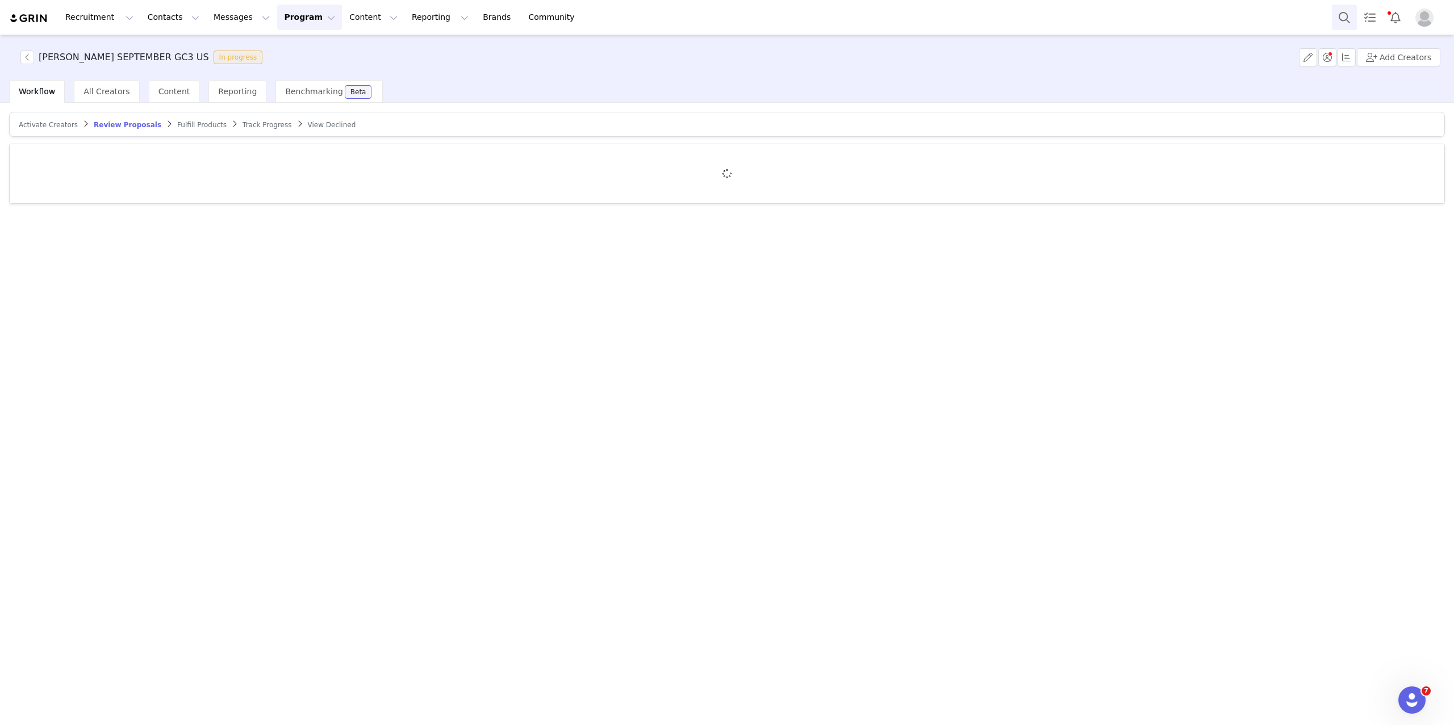
click at [1340, 20] on button "Search" at bounding box center [1344, 18] width 25 height 26
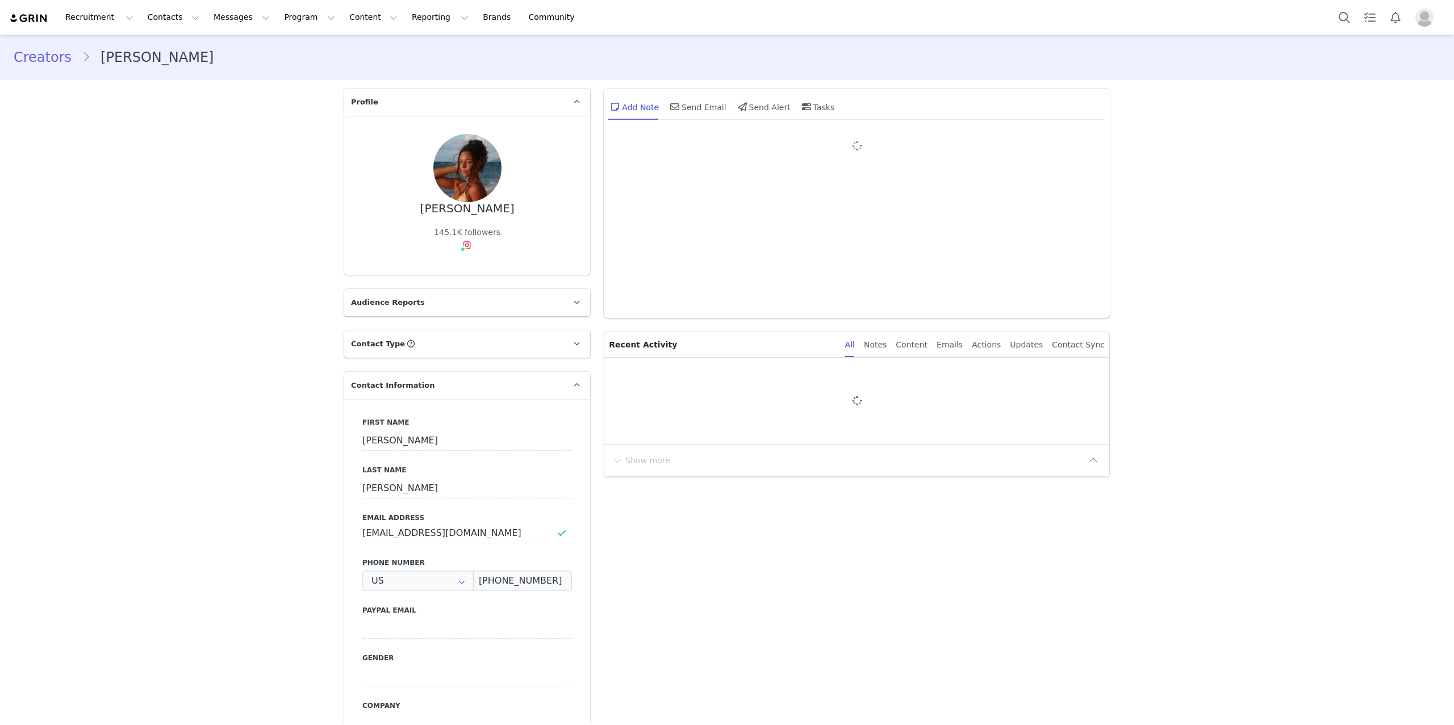
type input "+1 ([GEOGRAPHIC_DATA])"
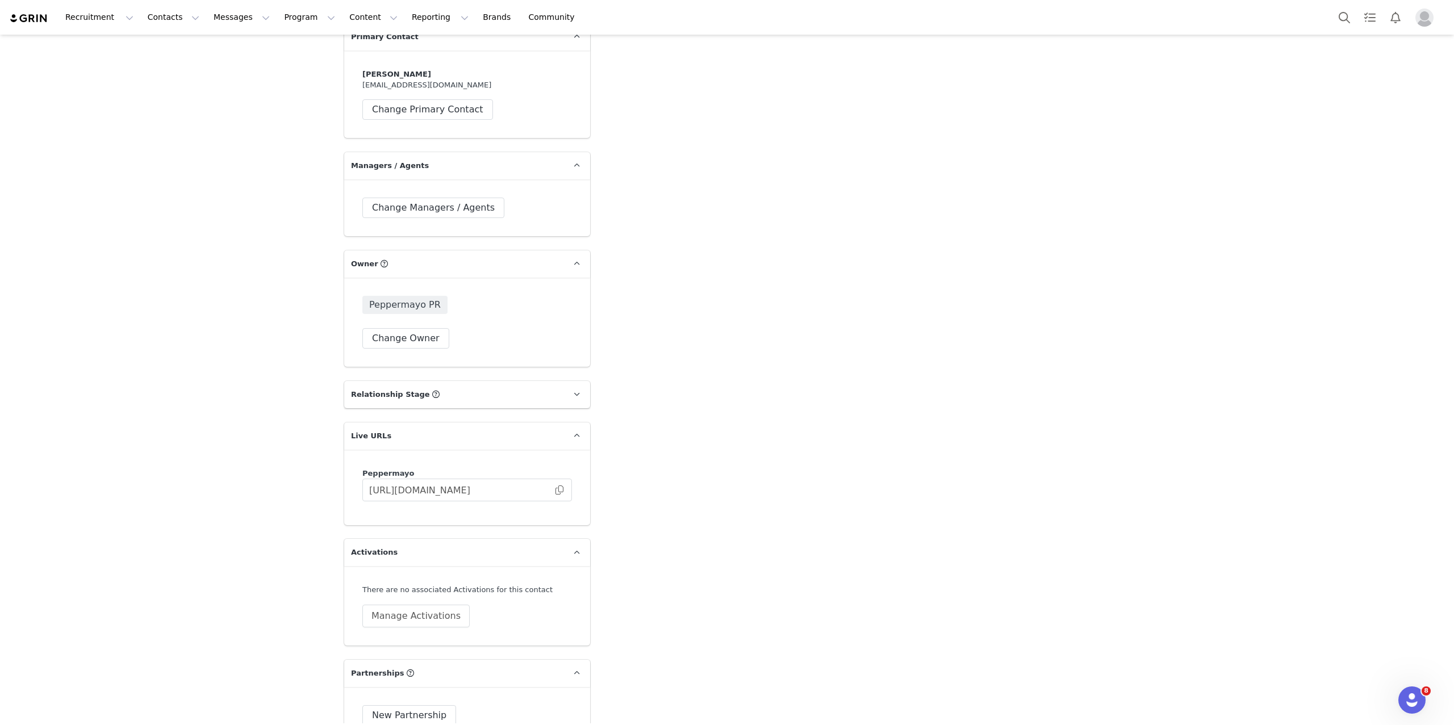
scroll to position [1379, 0]
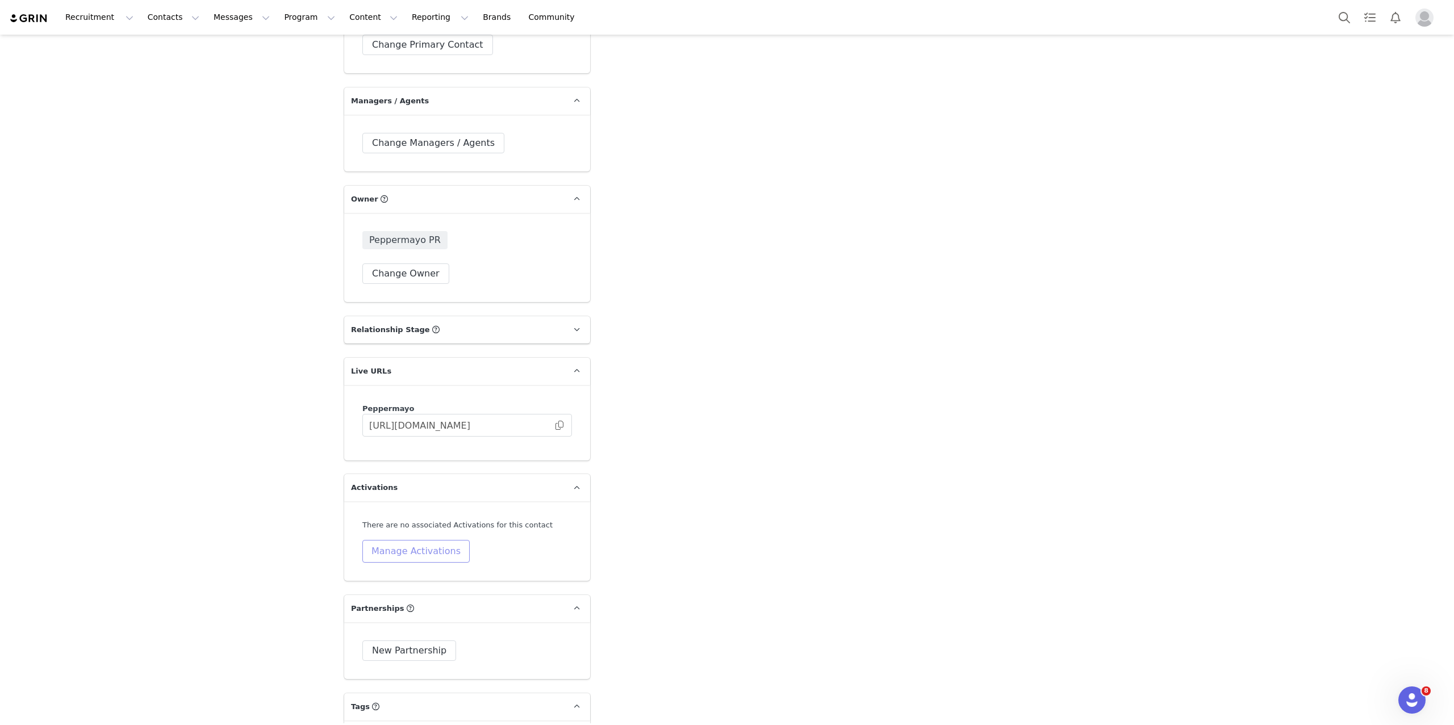
click at [416, 543] on button "Manage Activations" at bounding box center [415, 551] width 107 height 23
click at [416, 578] on div "Select Activation" at bounding box center [386, 581] width 111 height 17
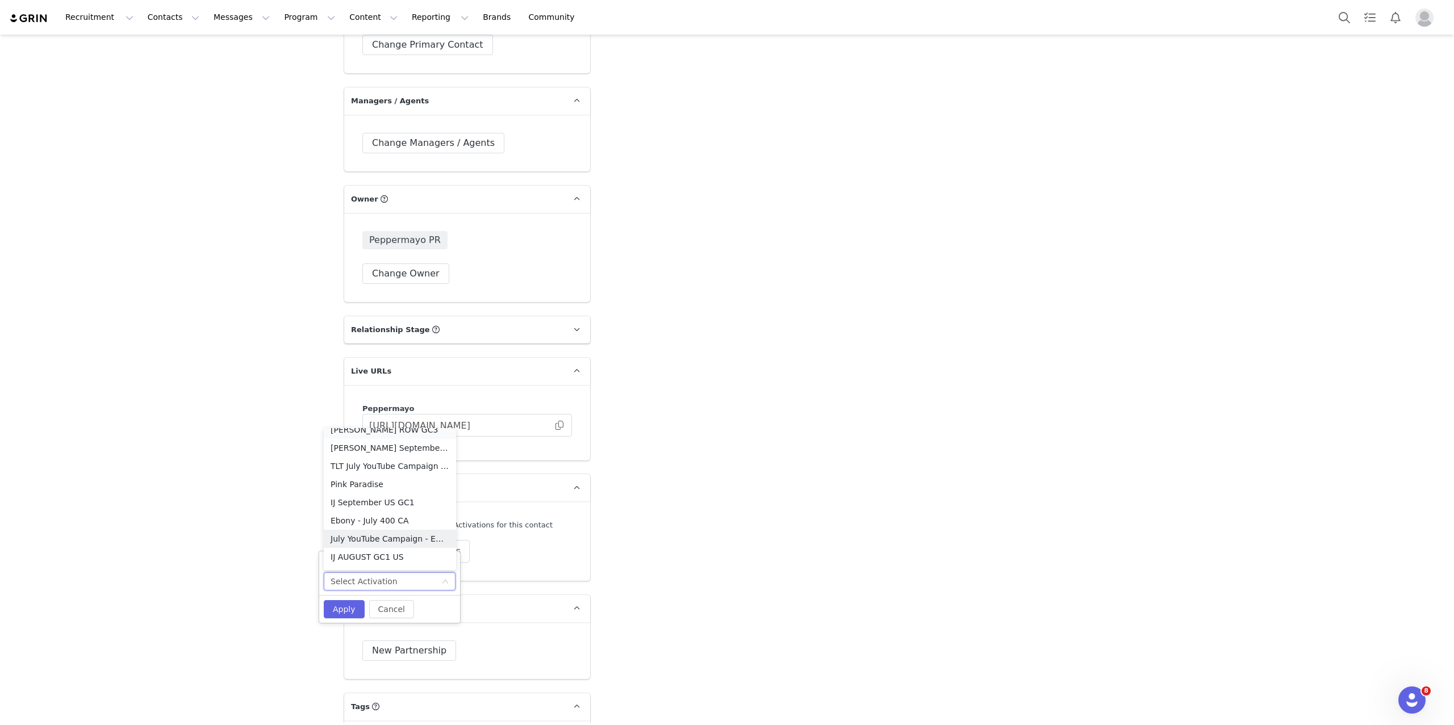
scroll to position [237, 0]
click at [374, 492] on li "IJ September US GC1" at bounding box center [390, 494] width 132 height 18
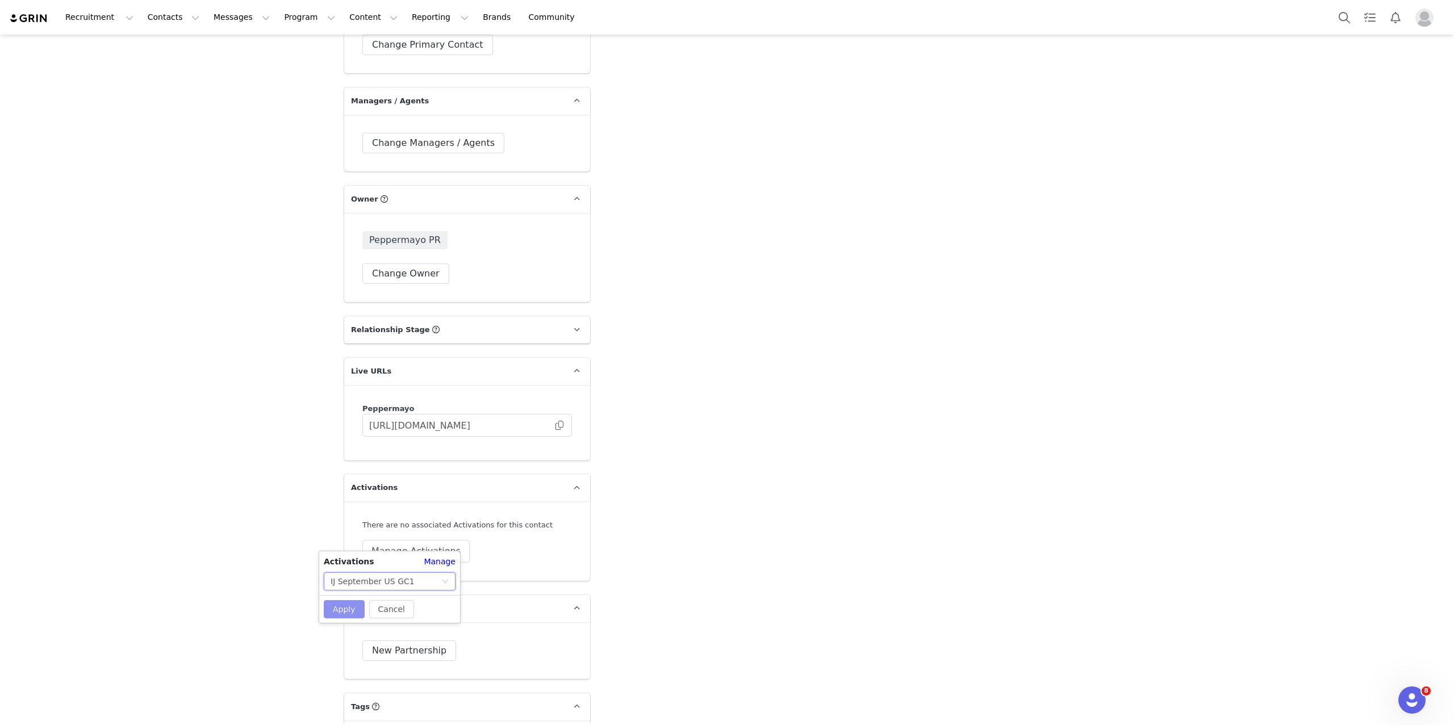
click at [339, 618] on div "Cancel Apply" at bounding box center [389, 609] width 141 height 28
click at [335, 612] on button "Apply" at bounding box center [344, 609] width 41 height 18
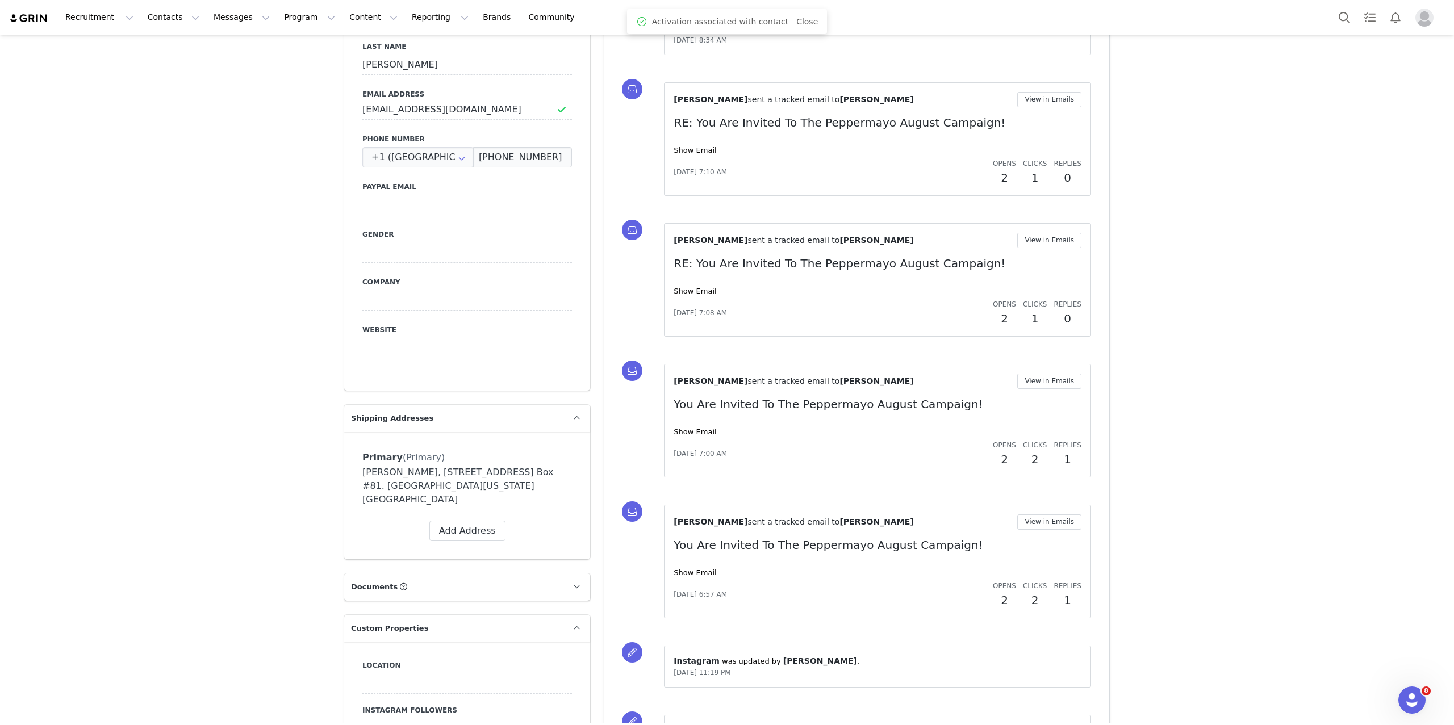
scroll to position [0, 0]
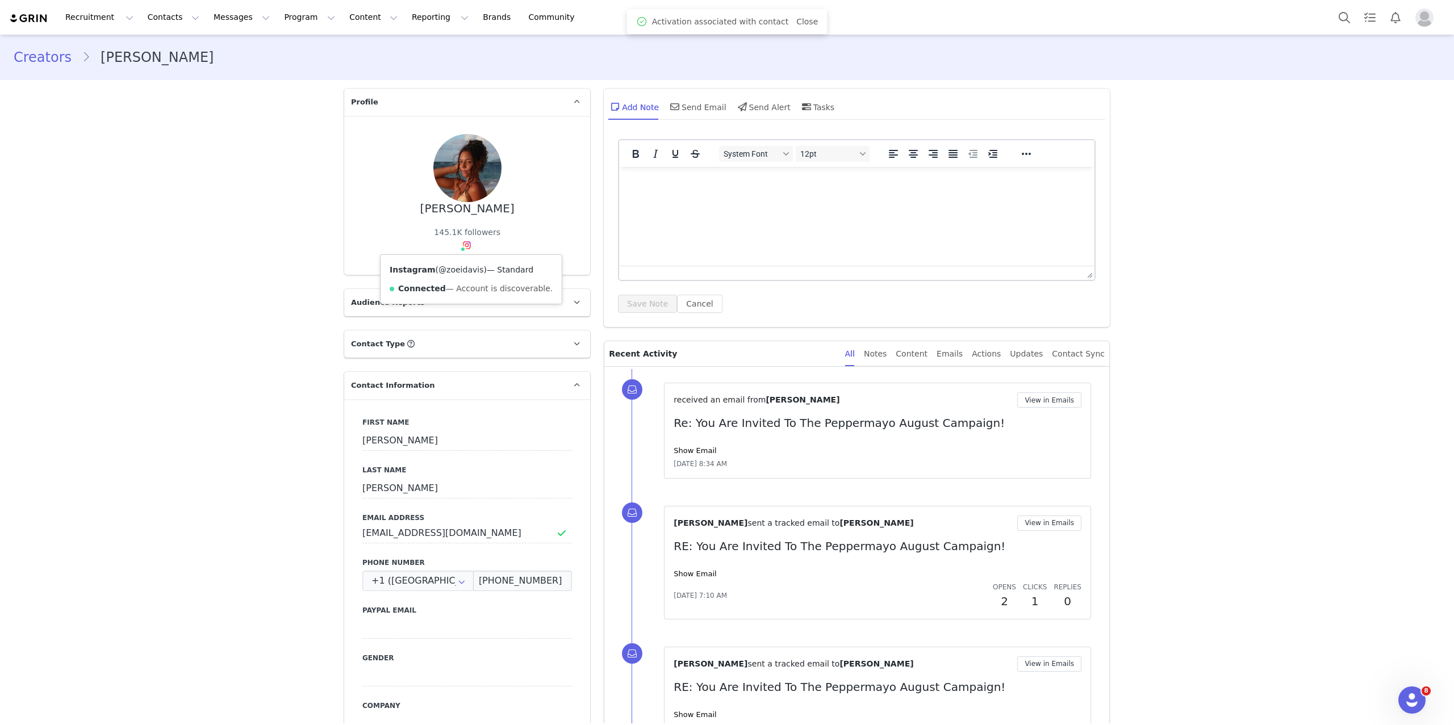
click at [461, 267] on link "@zoeidavis" at bounding box center [461, 269] width 45 height 9
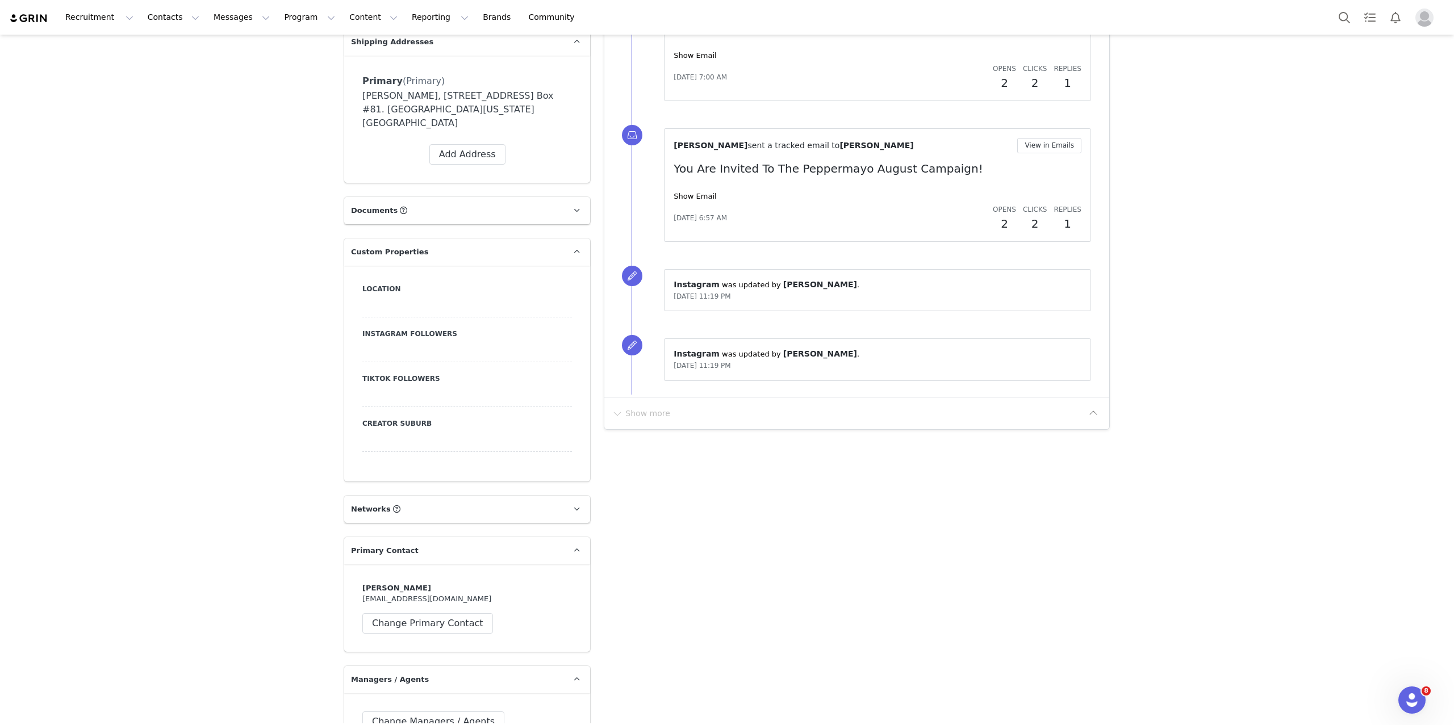
scroll to position [426, 0]
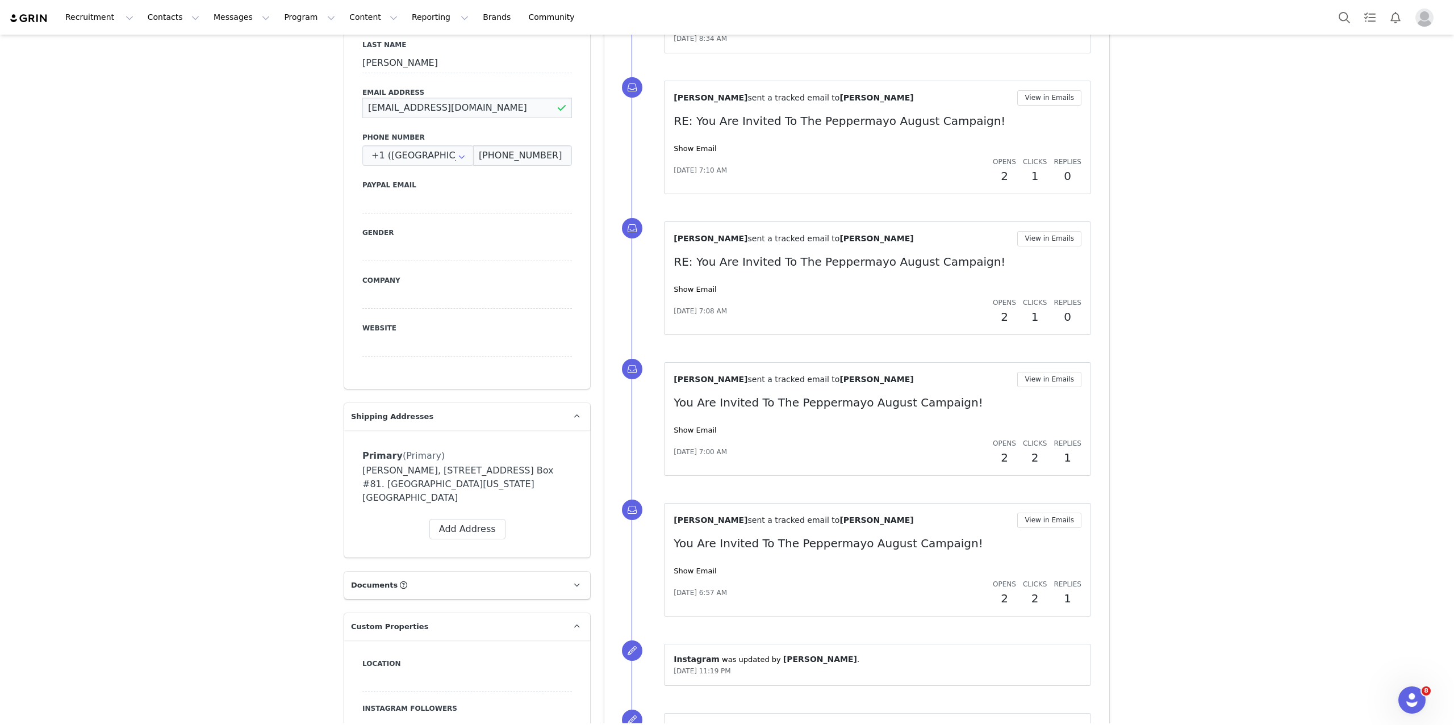
click at [420, 103] on input "[EMAIL_ADDRESS][DOMAIN_NAME]" at bounding box center [467, 108] width 210 height 20
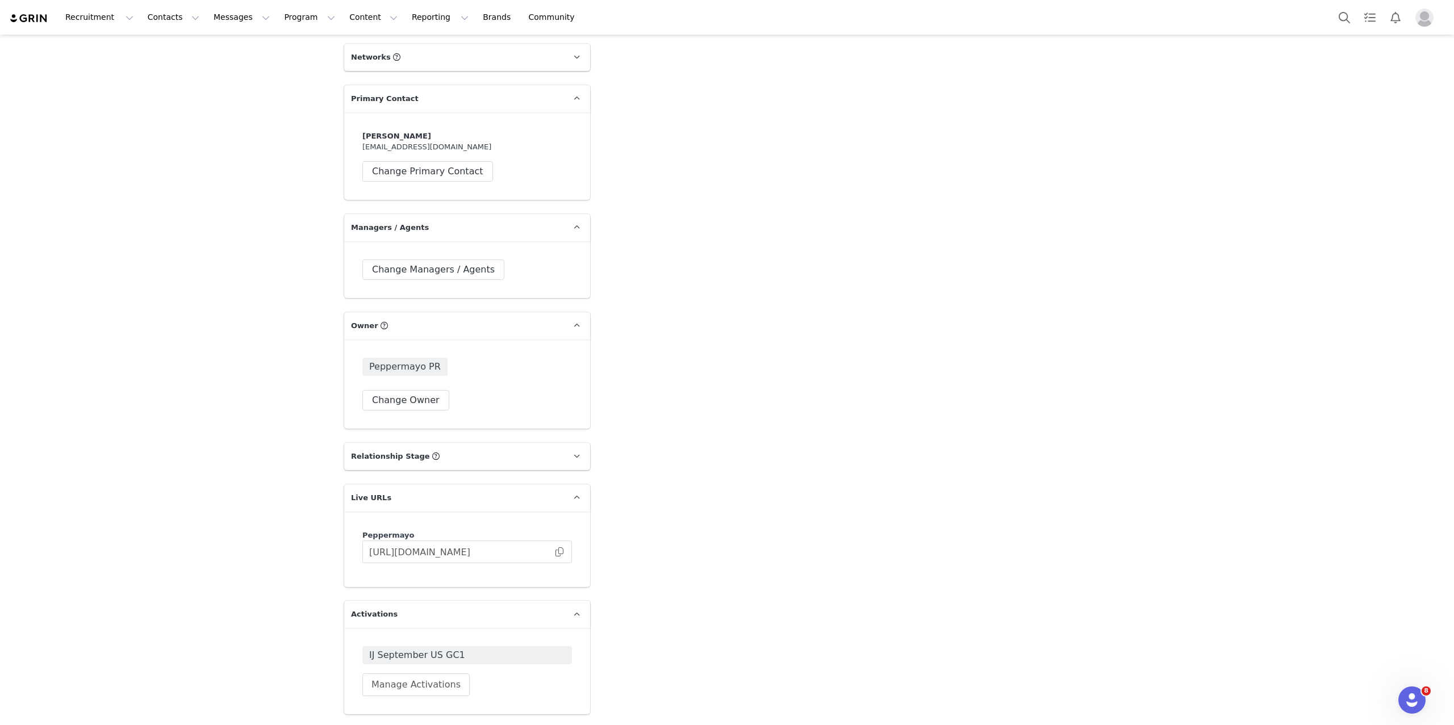
scroll to position [1394, 0]
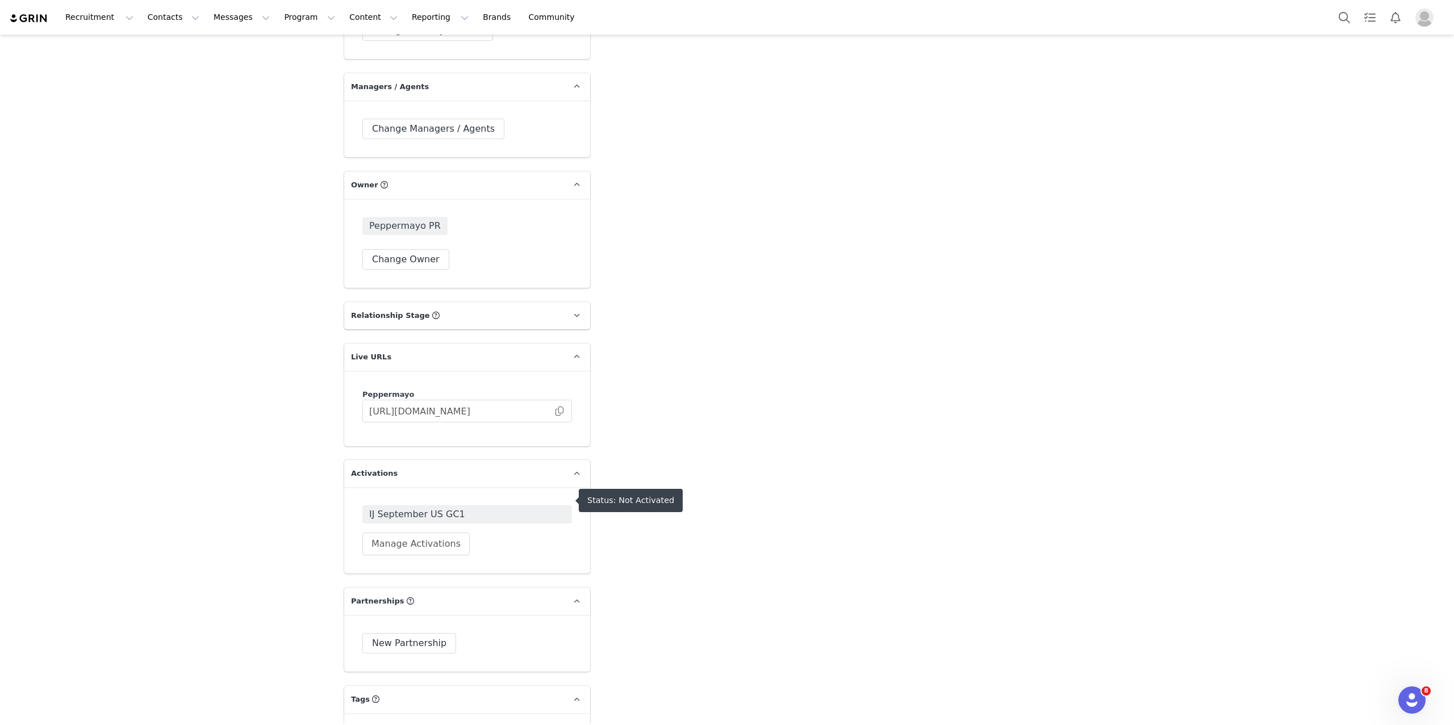
click at [457, 508] on span "IJ September US GC1" at bounding box center [467, 515] width 196 height 14
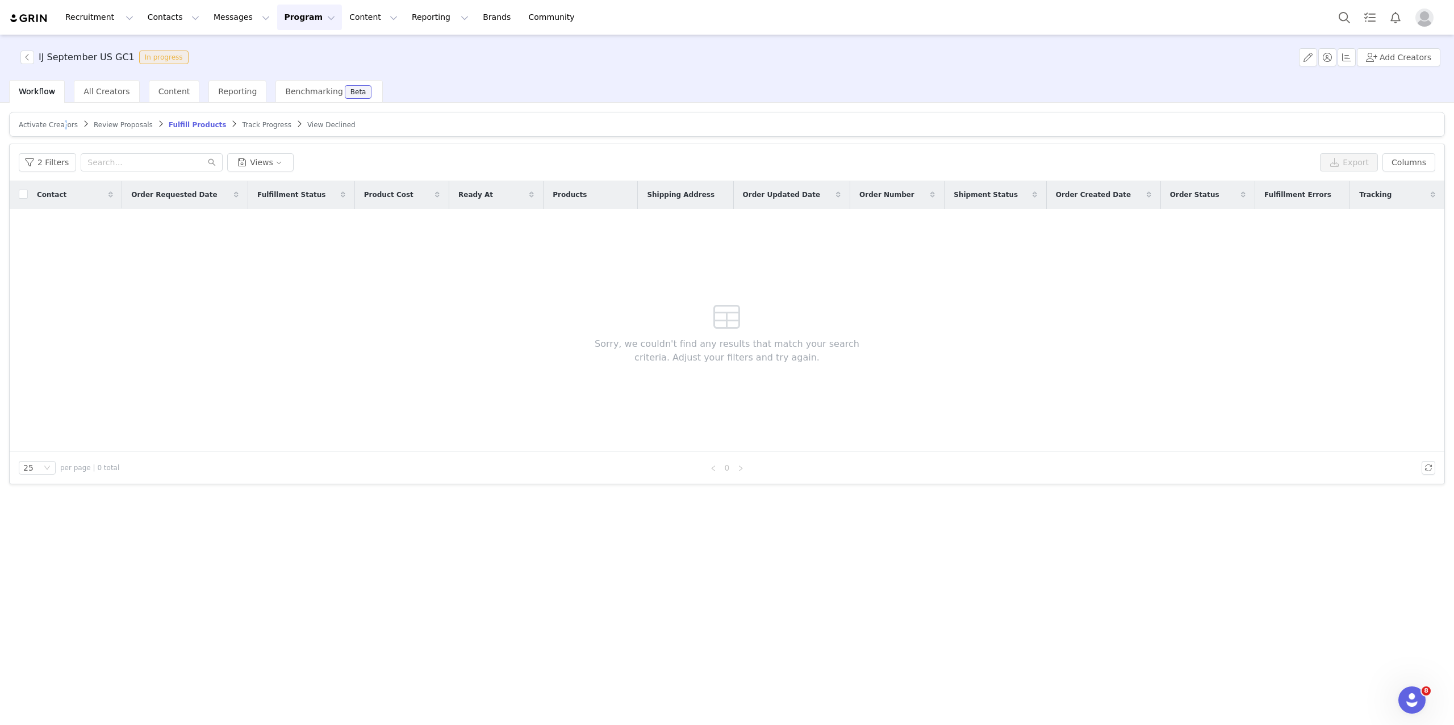
click at [62, 124] on span "Activate Creators" at bounding box center [48, 125] width 59 height 8
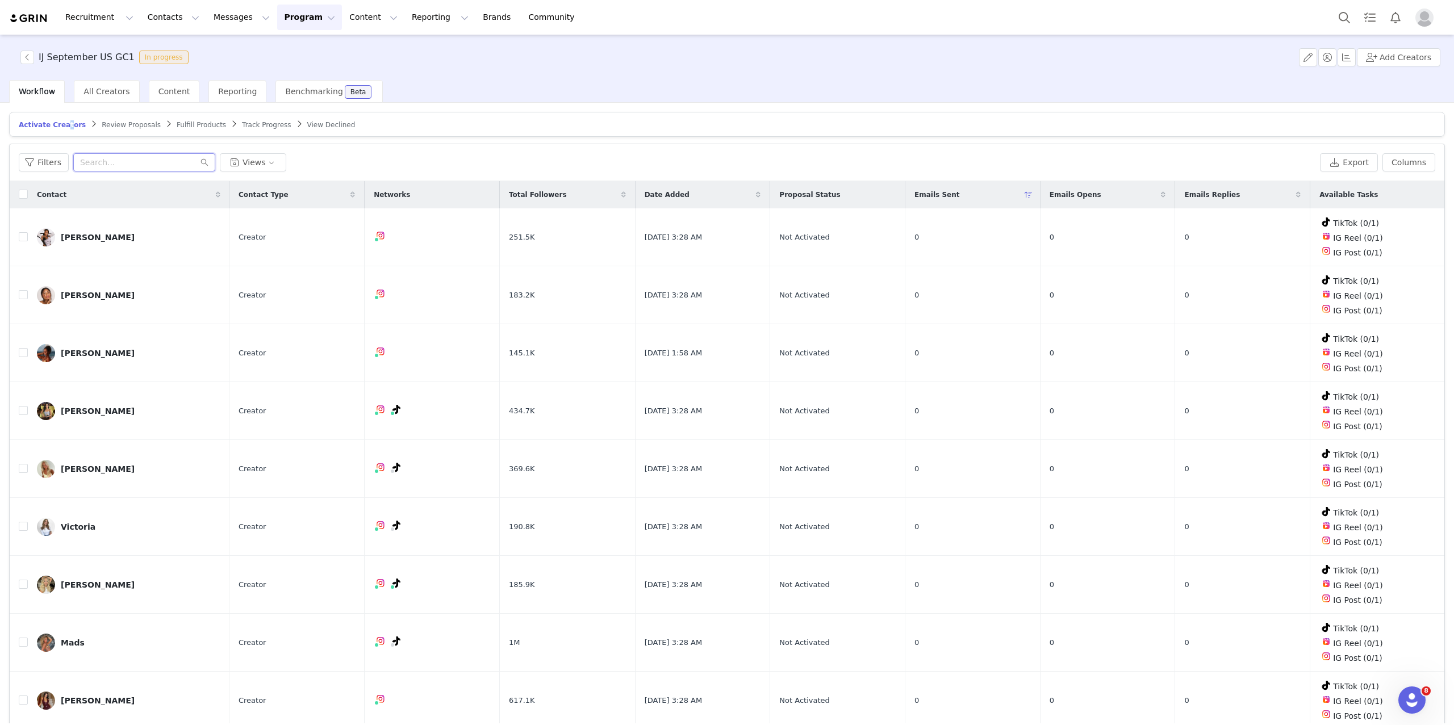
click at [110, 162] on input "text" at bounding box center [144, 162] width 142 height 18
paste input "[EMAIL_ADDRESS][DOMAIN_NAME]"
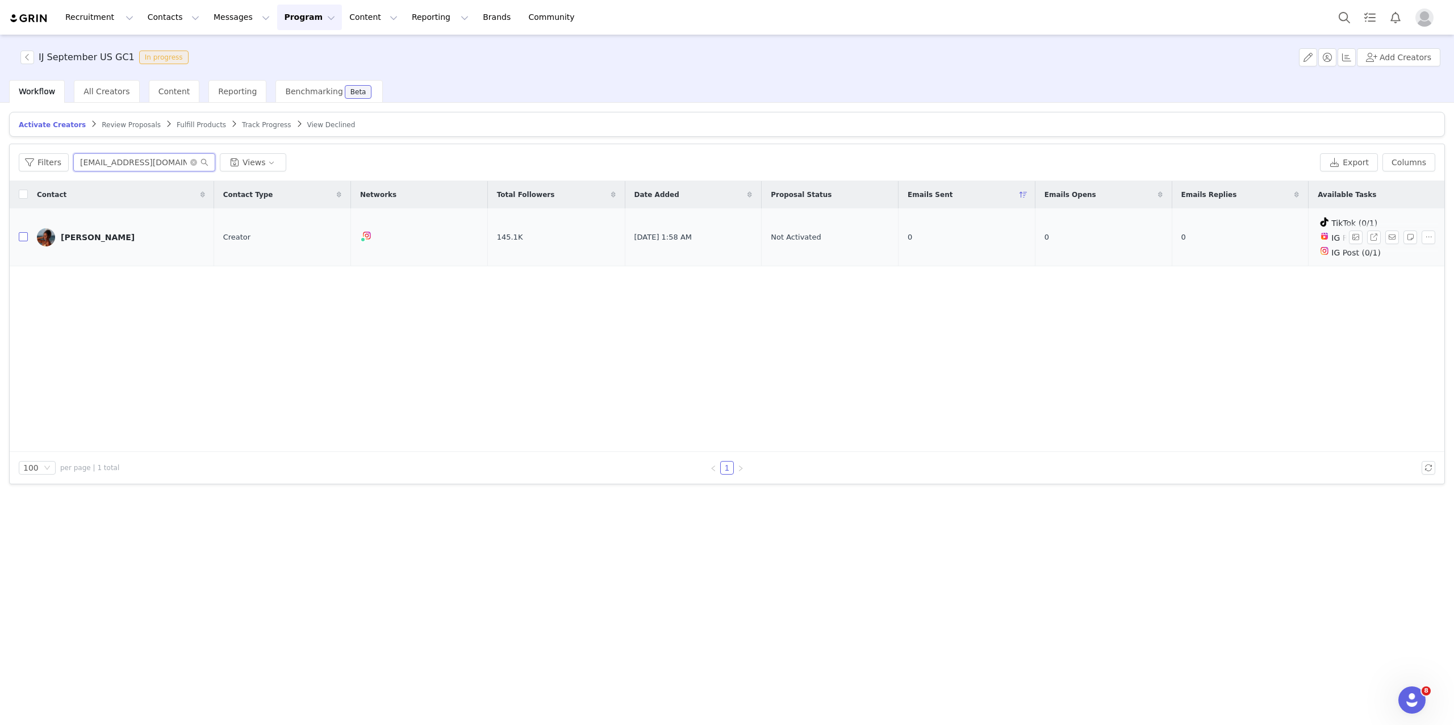
type input "[EMAIL_ADDRESS][DOMAIN_NAME]"
click at [24, 231] on label at bounding box center [23, 237] width 9 height 12
click at [24, 232] on input "checkbox" at bounding box center [23, 236] width 9 height 9
checkbox input "true"
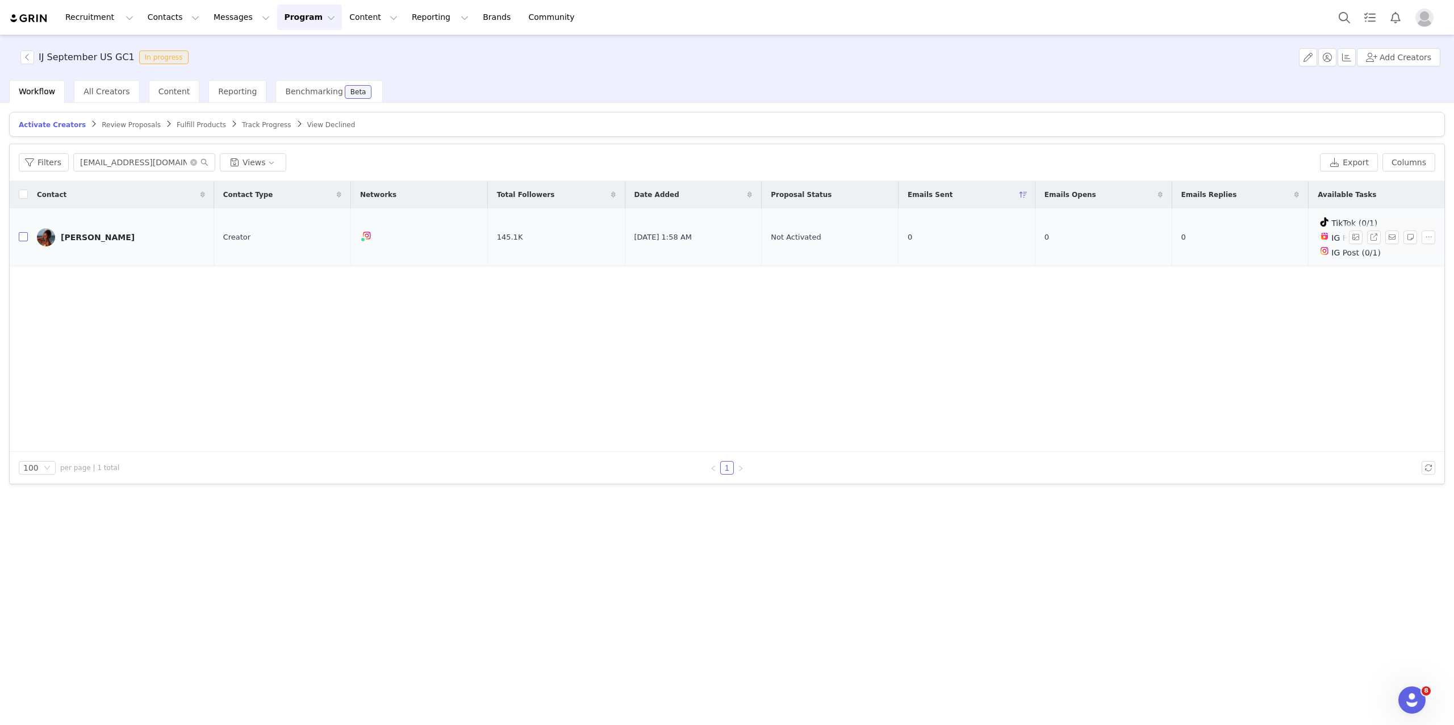
checkbox input "true"
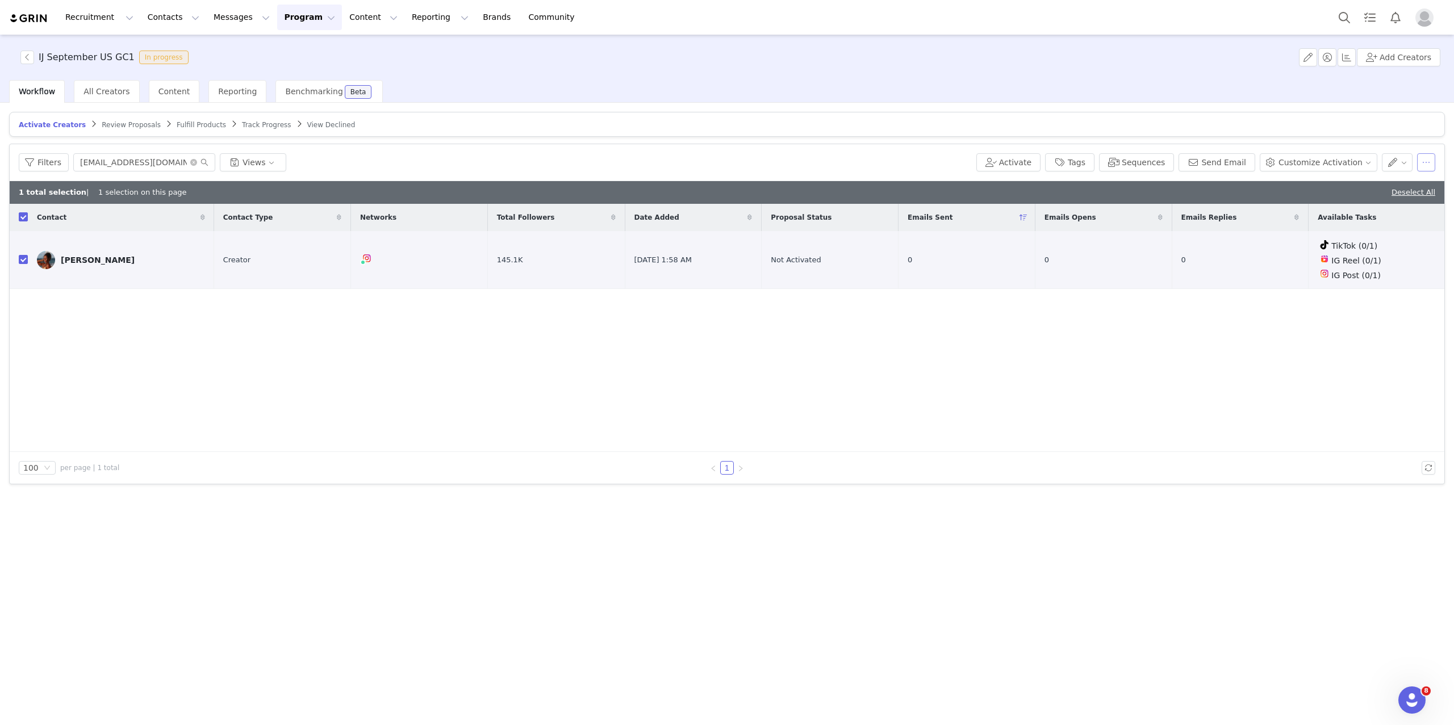
click at [1434, 164] on button "button" at bounding box center [1426, 162] width 18 height 18
click at [1359, 255] on span "Remove Proposal" at bounding box center [1353, 257] width 69 height 12
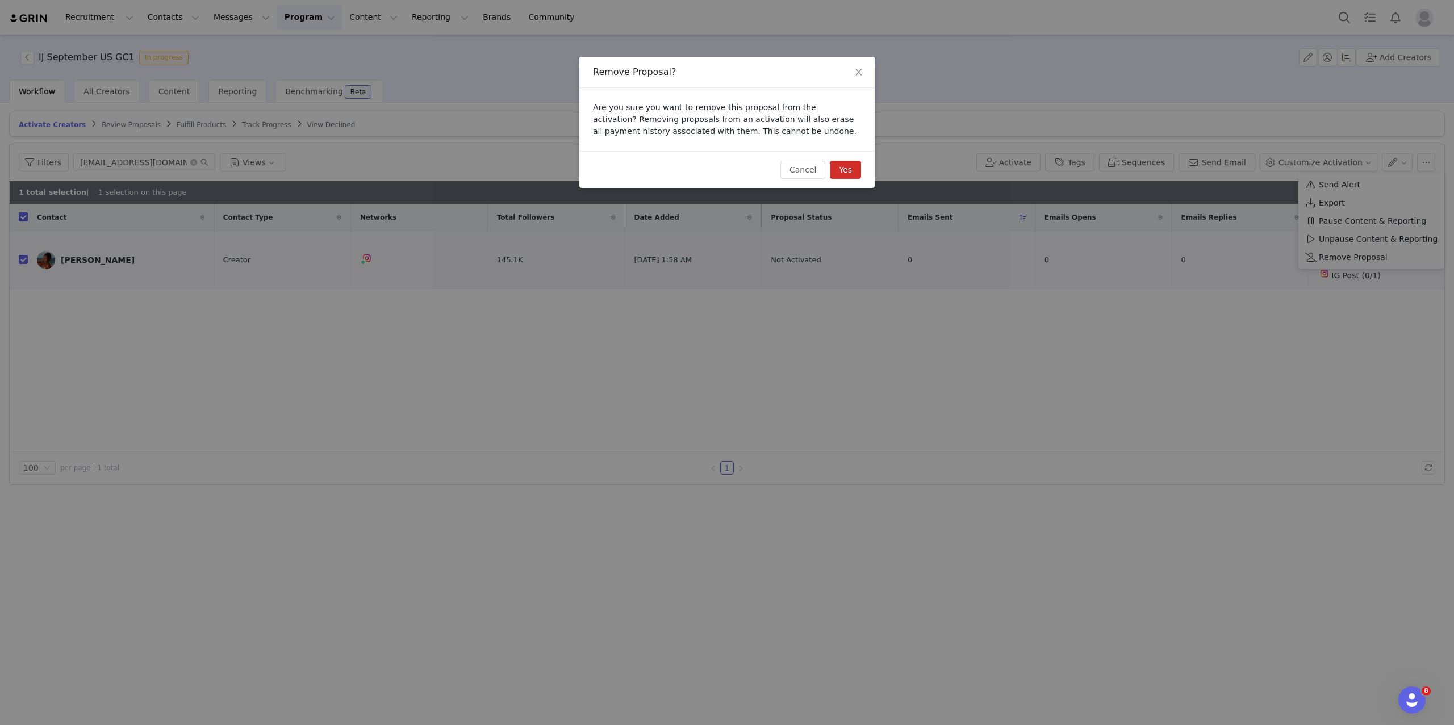
click at [856, 164] on button "Yes" at bounding box center [845, 170] width 31 height 18
checkbox input "false"
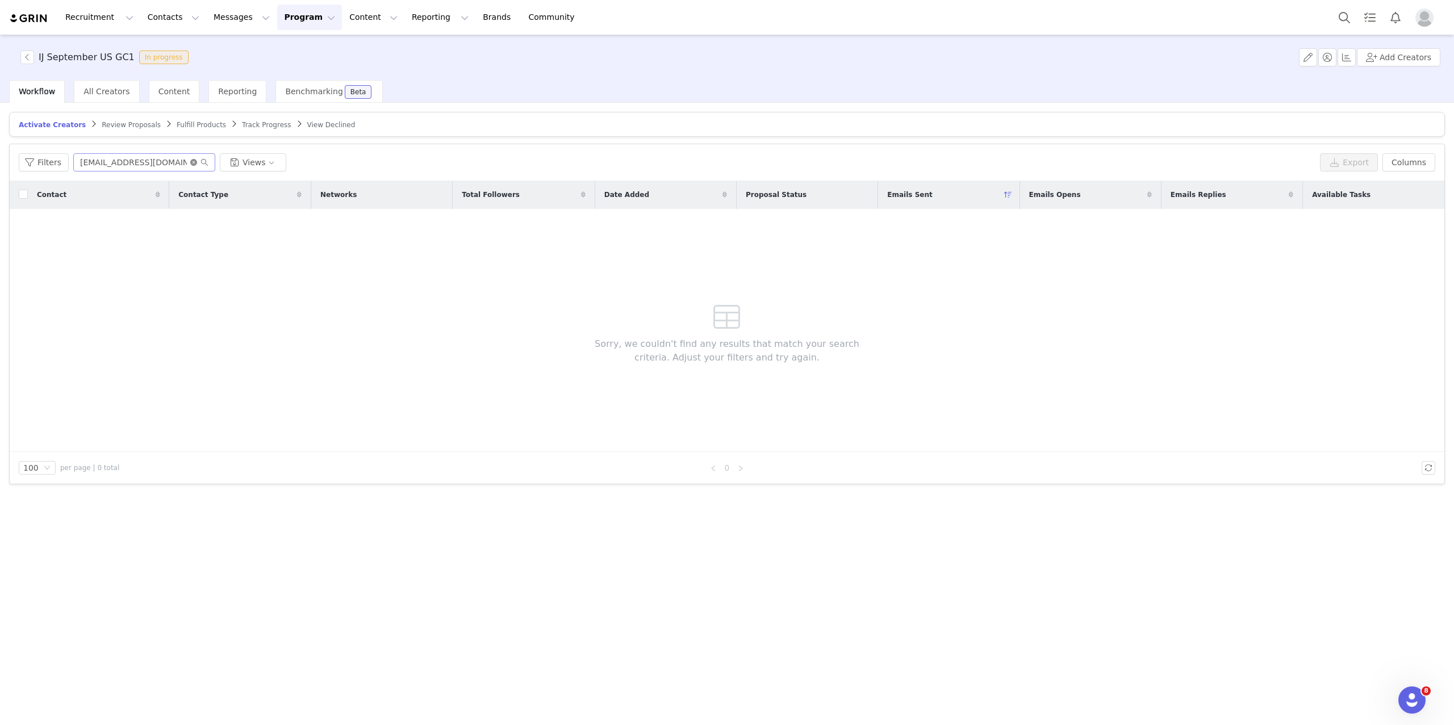
click at [192, 161] on icon "icon: close-circle" at bounding box center [193, 162] width 7 height 7
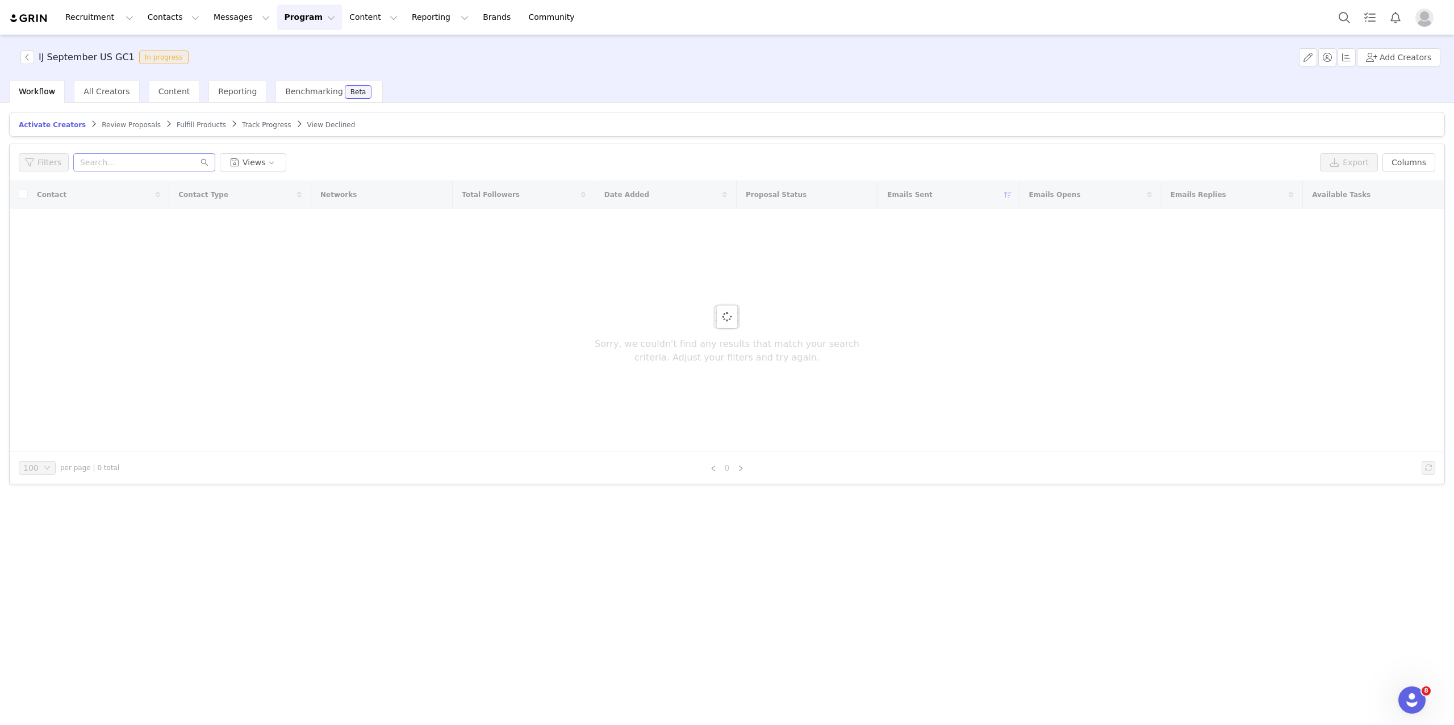
click at [183, 122] on span "Fulfill Products" at bounding box center [201, 125] width 49 height 8
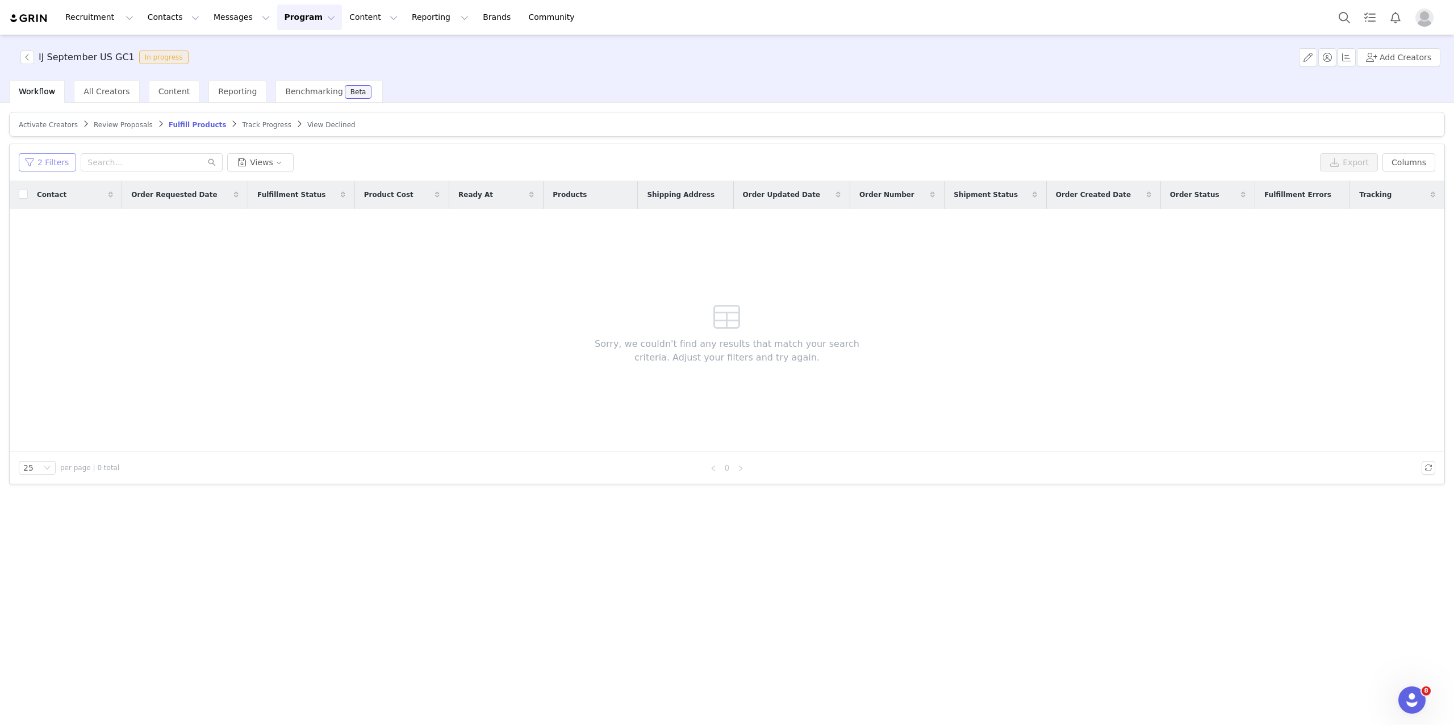
click at [62, 162] on button "2 Filters" at bounding box center [47, 162] width 57 height 18
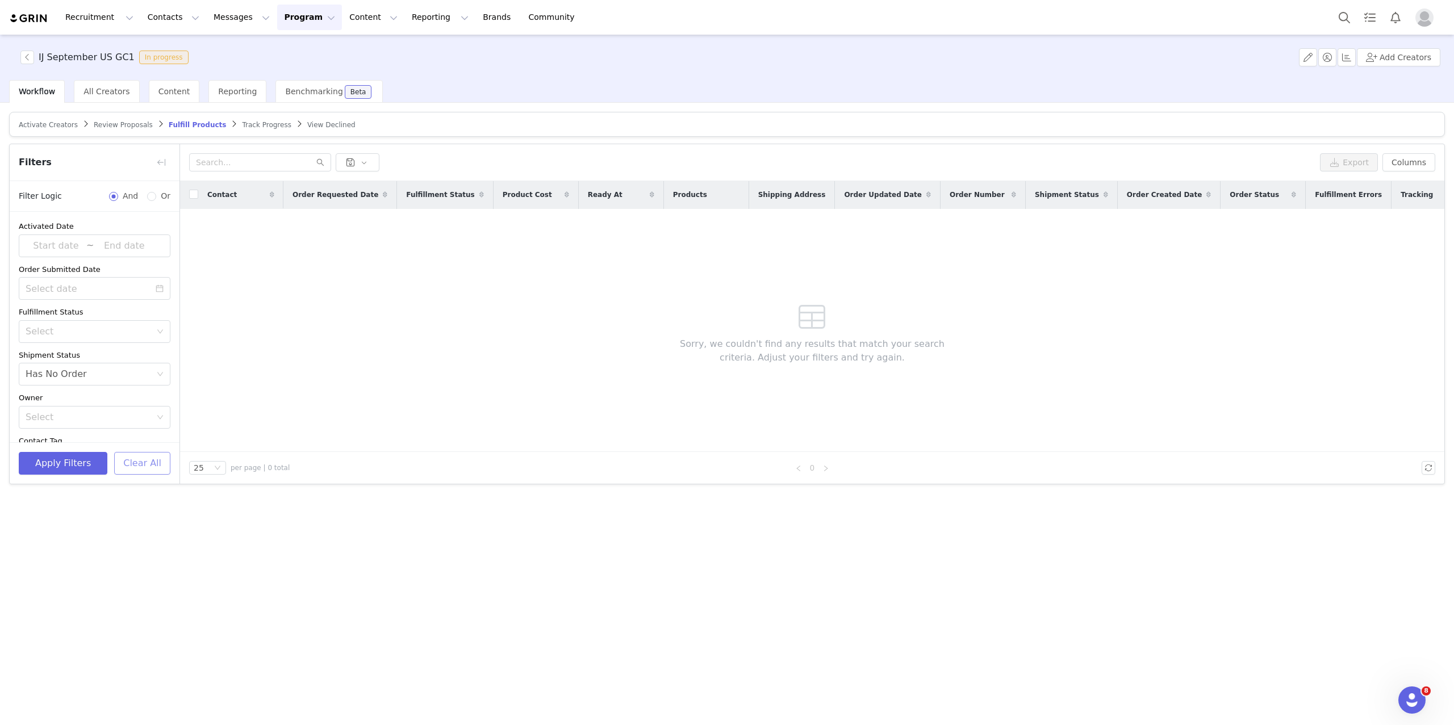
click at [145, 461] on button "Clear All" at bounding box center [142, 463] width 56 height 23
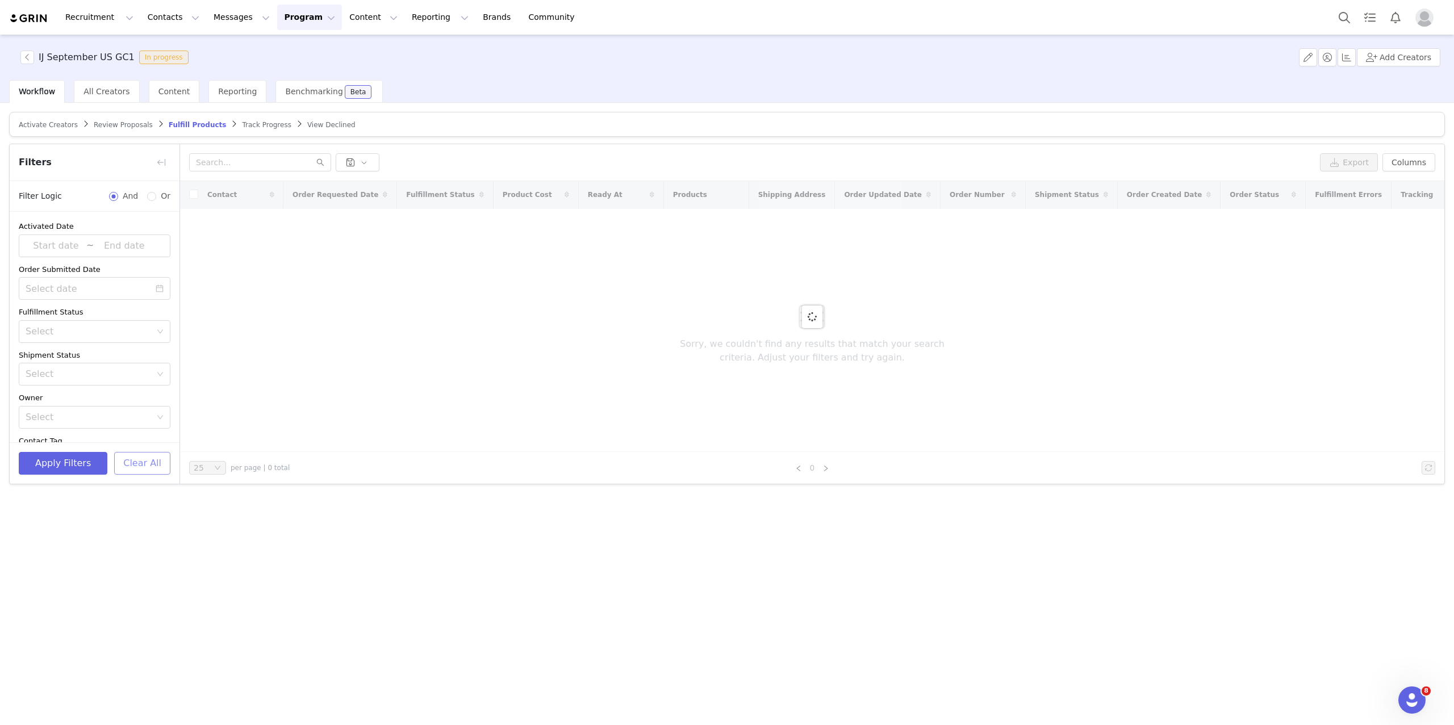
click at [152, 461] on button "Clear All" at bounding box center [142, 463] width 56 height 23
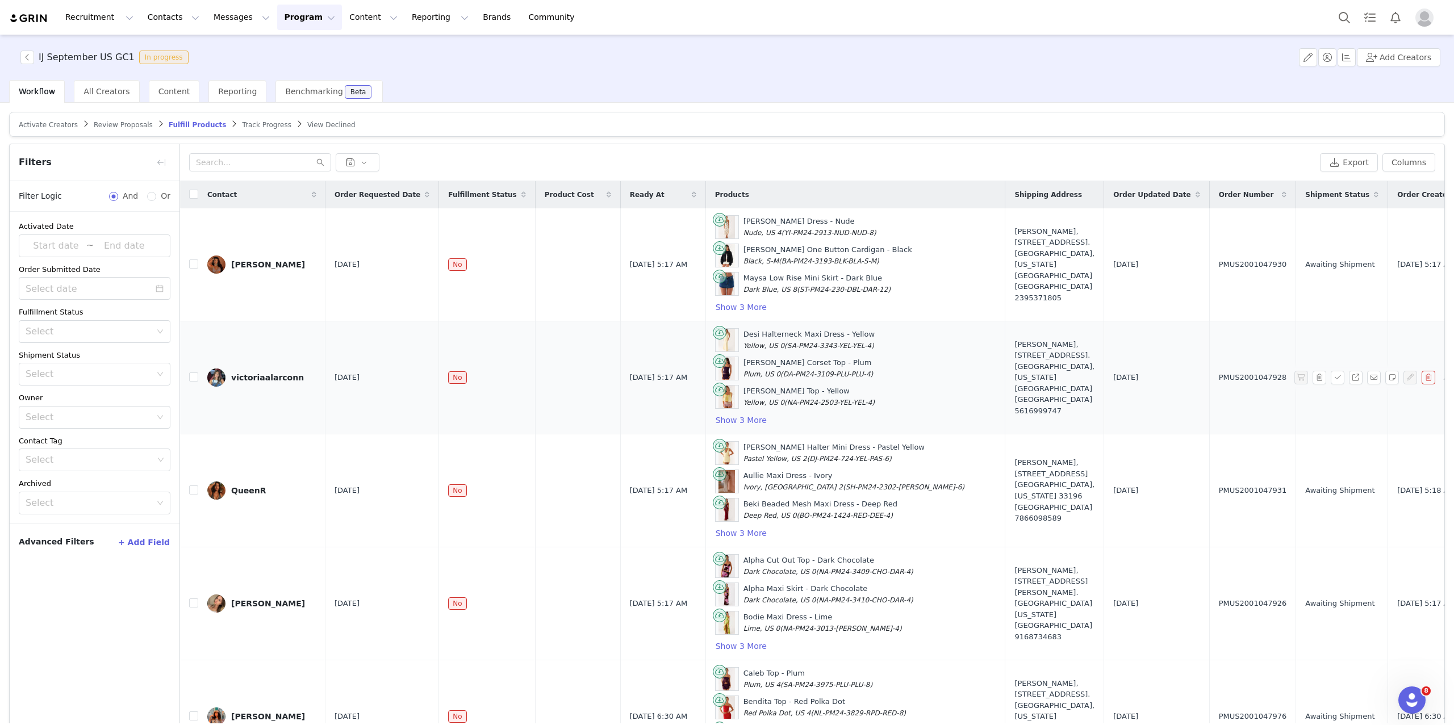
scroll to position [53, 0]
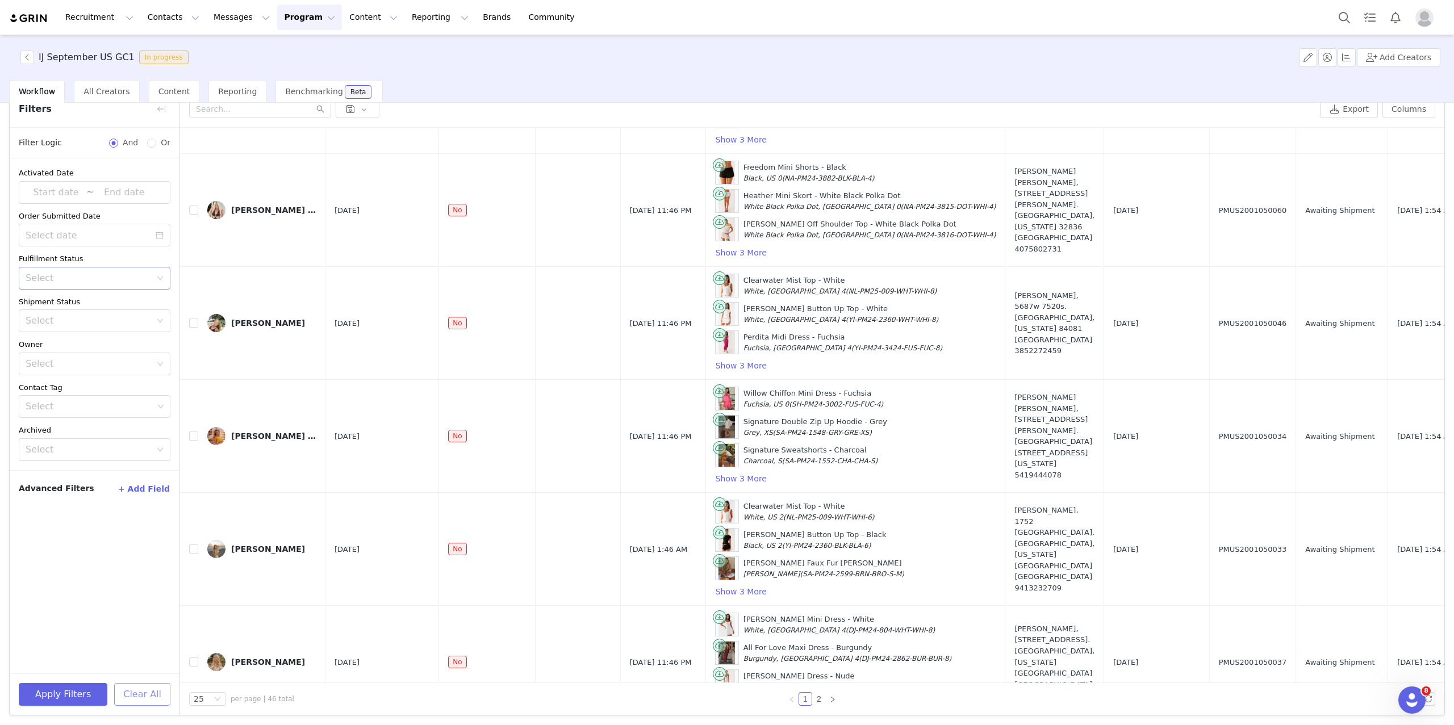
click at [128, 280] on div "Select" at bounding box center [89, 278] width 126 height 11
click at [101, 345] on div "Owner" at bounding box center [95, 344] width 152 height 11
click at [122, 316] on div "Select" at bounding box center [89, 320] width 126 height 11
click at [112, 345] on li "Has No Order" at bounding box center [95, 344] width 152 height 18
click at [78, 689] on button "Apply Filters" at bounding box center [63, 694] width 89 height 23
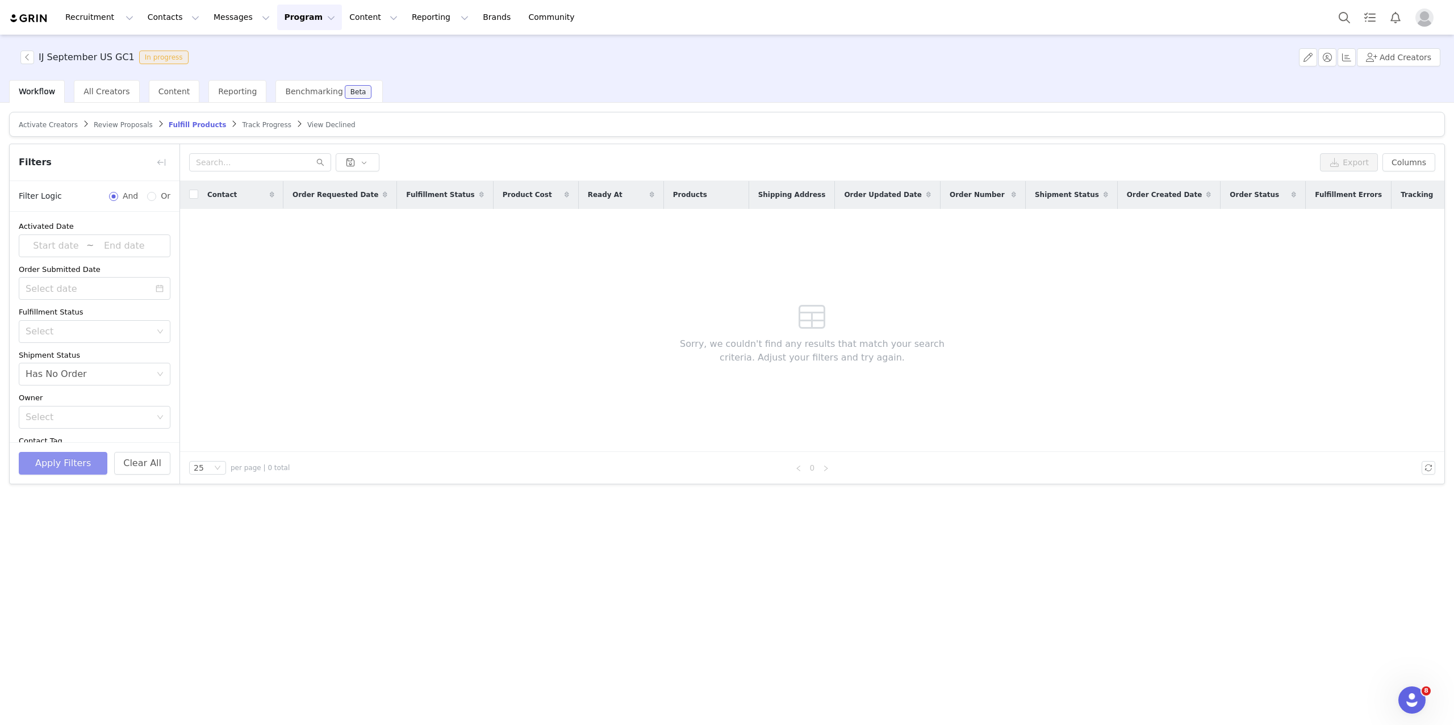
scroll to position [0, 0]
click at [1421, 18] on img "Profile" at bounding box center [1425, 18] width 18 height 18
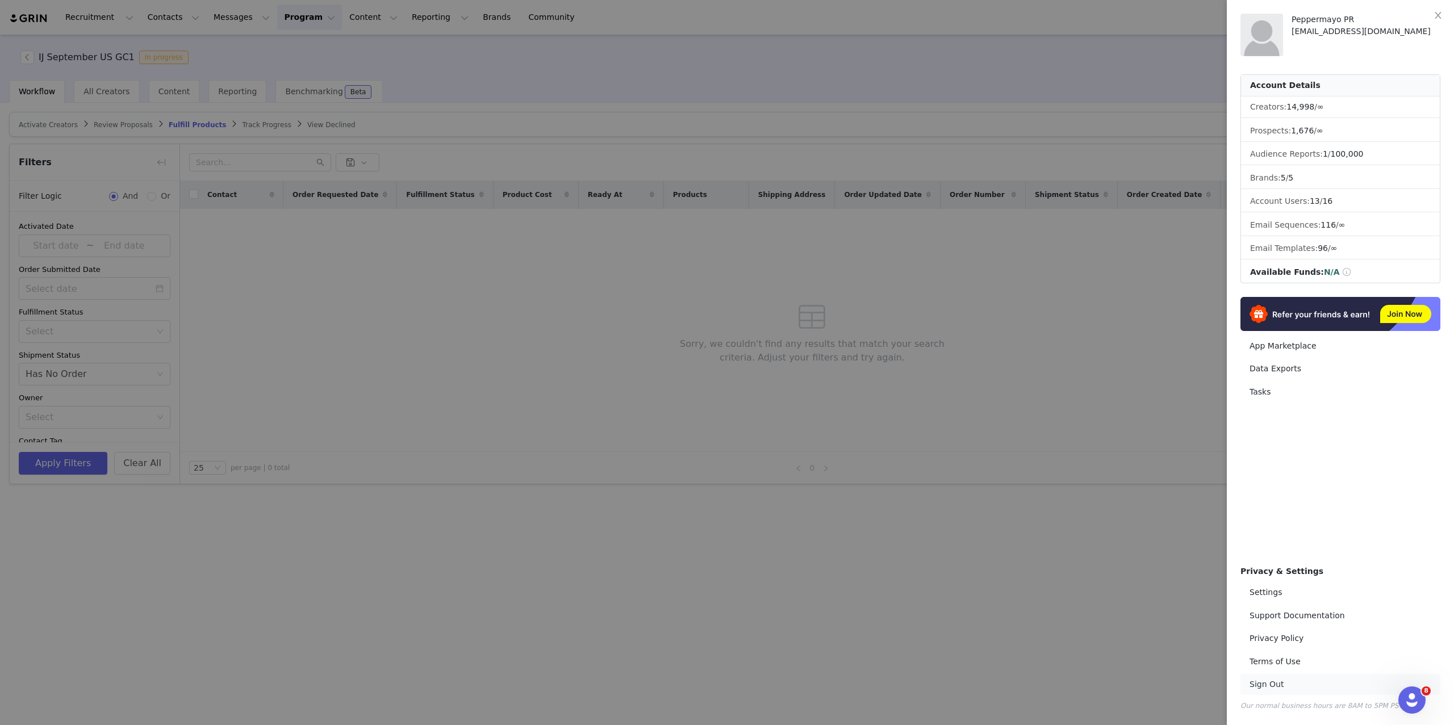
click at [1270, 680] on link "Sign Out" at bounding box center [1341, 684] width 200 height 21
